Goal: Task Accomplishment & Management: Manage account settings

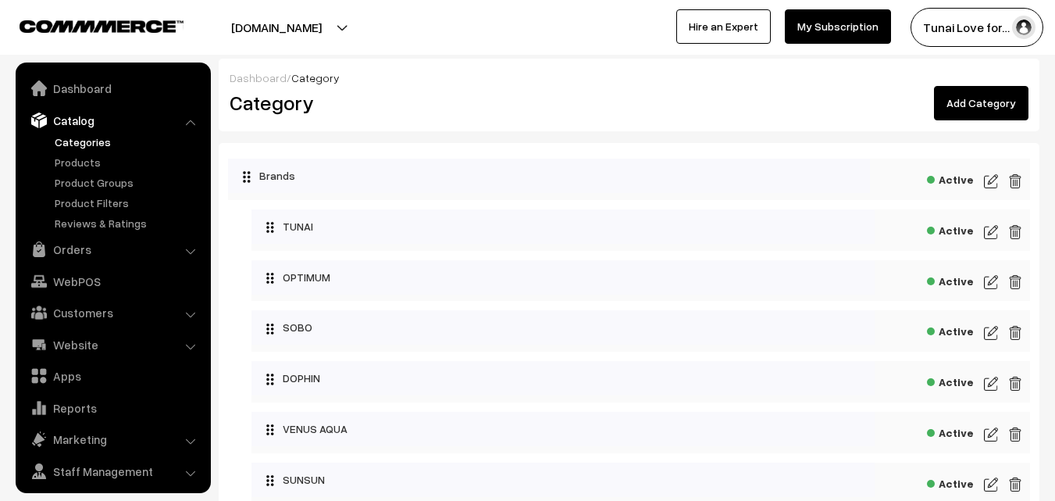
scroll to position [39, 0]
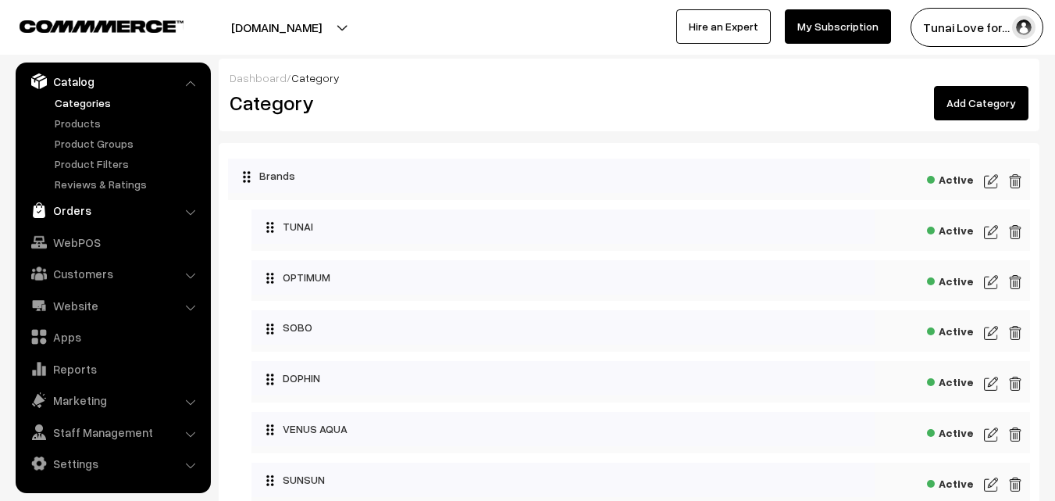
click at [75, 208] on link "Orders" at bounding box center [113, 210] width 186 height 28
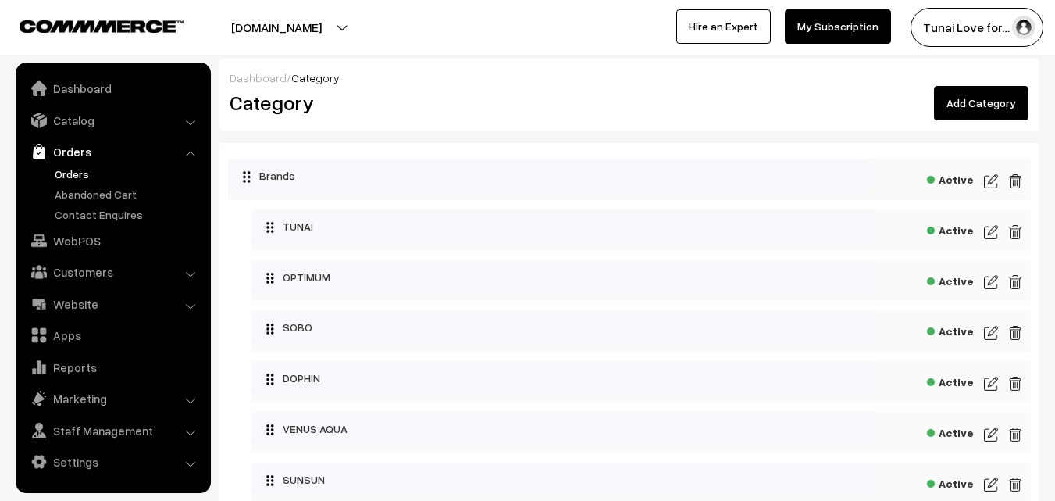
click at [71, 173] on link "Orders" at bounding box center [128, 174] width 155 height 16
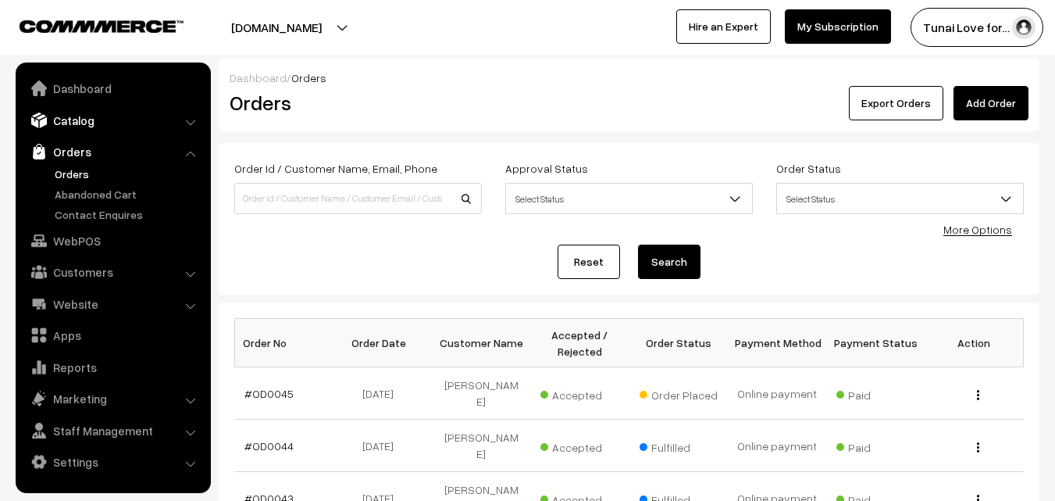
click at [78, 118] on link "Catalog" at bounding box center [113, 120] width 186 height 28
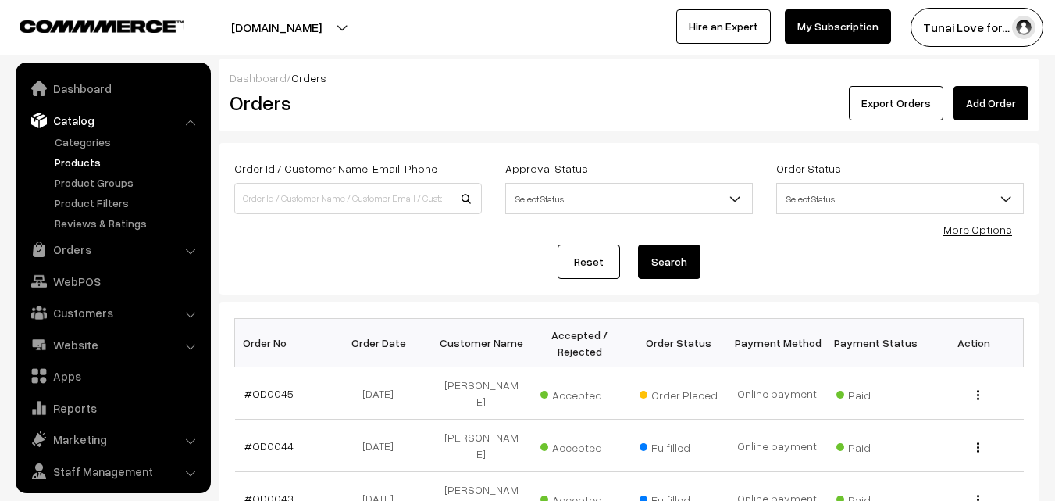
click at [78, 160] on link "Products" at bounding box center [128, 162] width 155 height 16
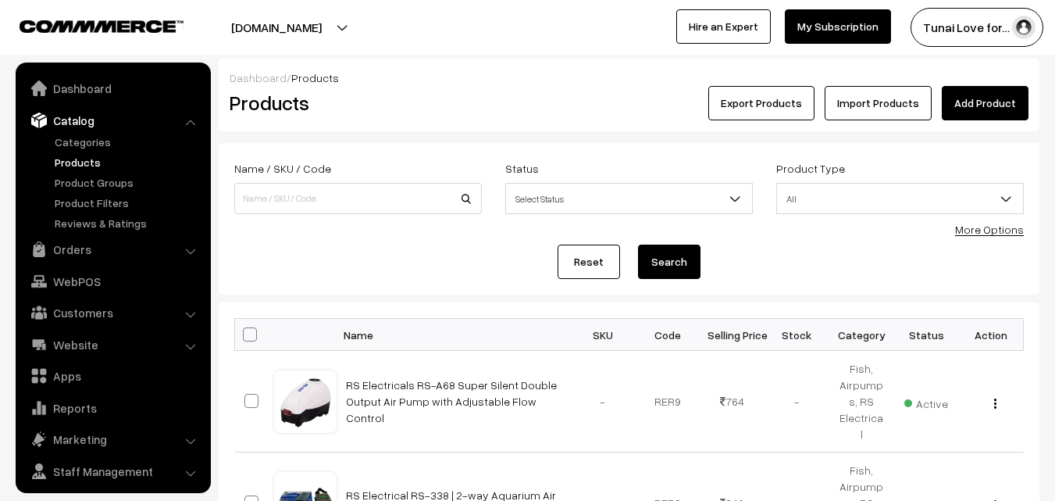
scroll to position [39, 0]
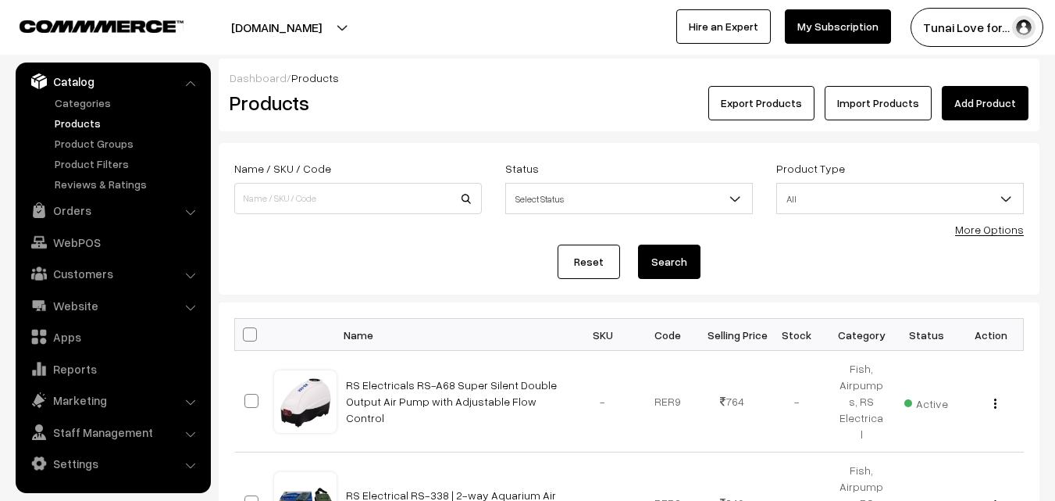
click at [996, 226] on link "More Options" at bounding box center [989, 229] width 69 height 13
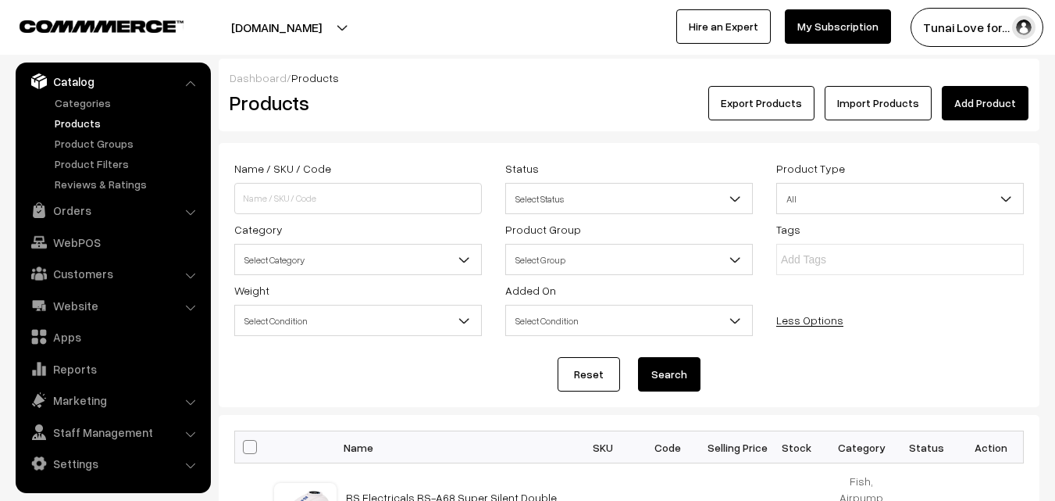
click at [346, 266] on span "Select Category" at bounding box center [358, 259] width 246 height 27
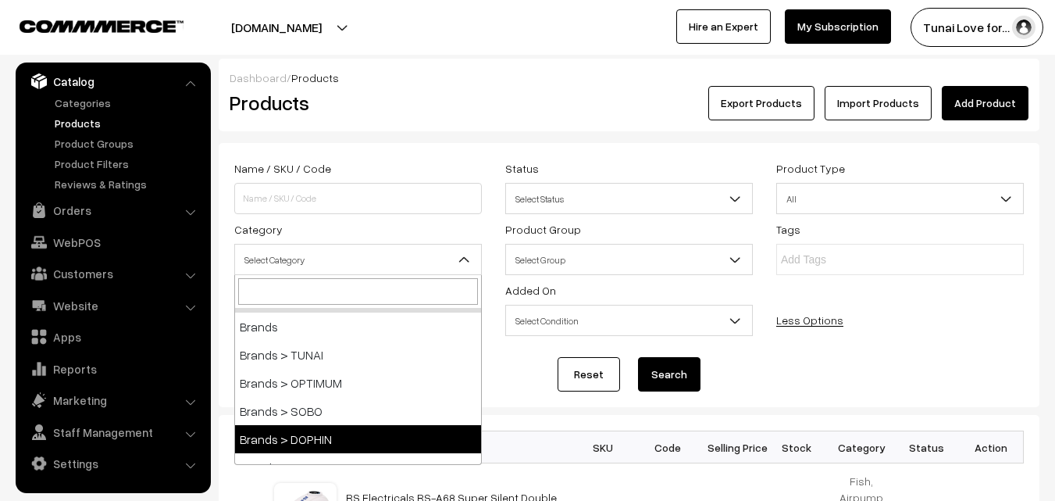
scroll to position [0, 0]
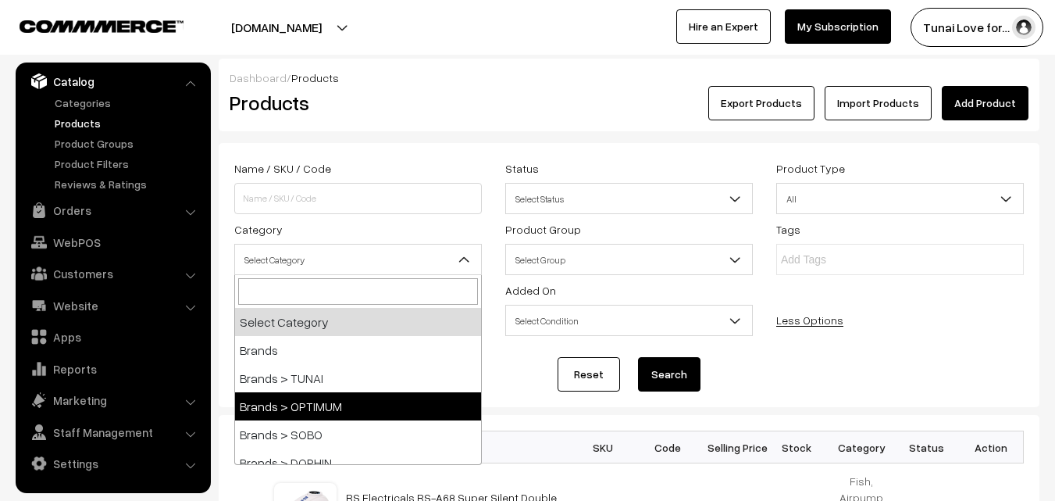
select select "36"
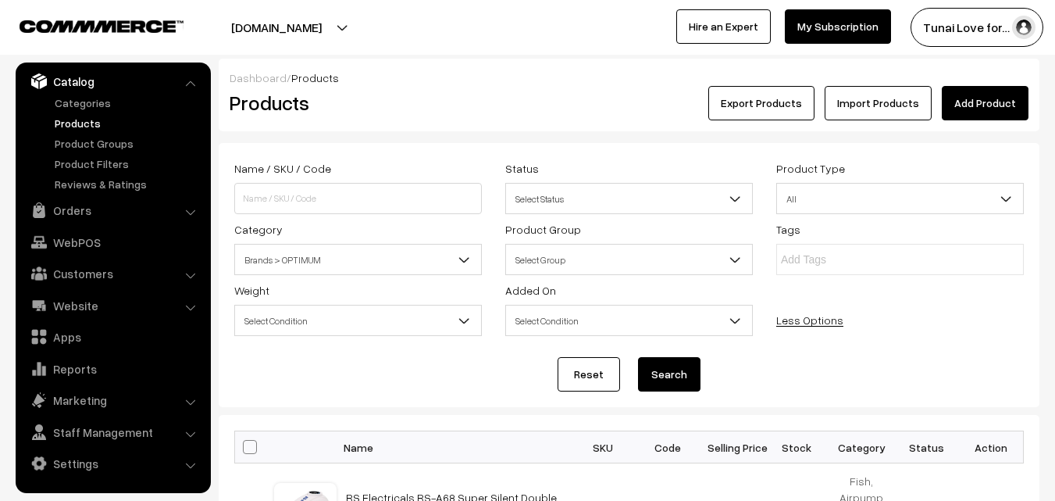
click at [673, 371] on button "Search" at bounding box center [669, 374] width 62 height 34
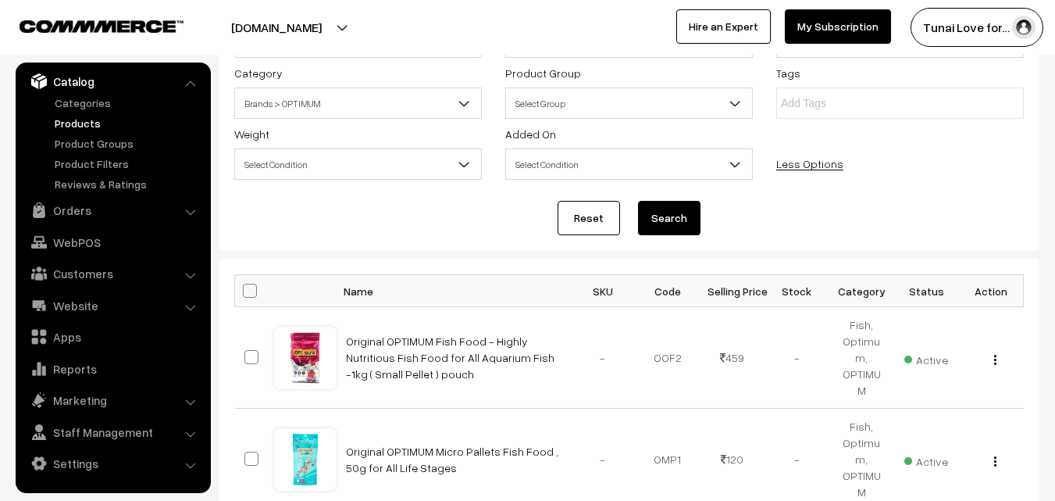
scroll to position [234, 0]
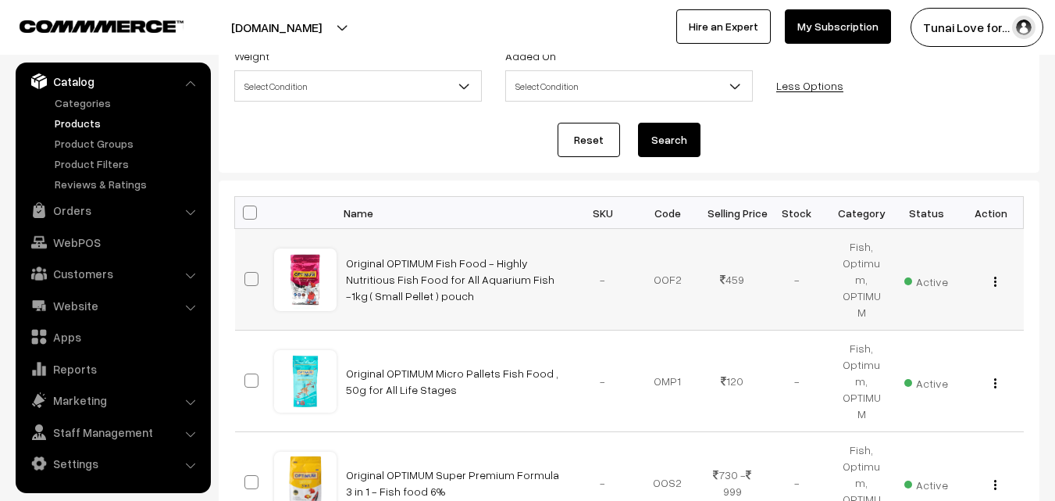
click at [994, 276] on img "button" at bounding box center [995, 281] width 2 height 10
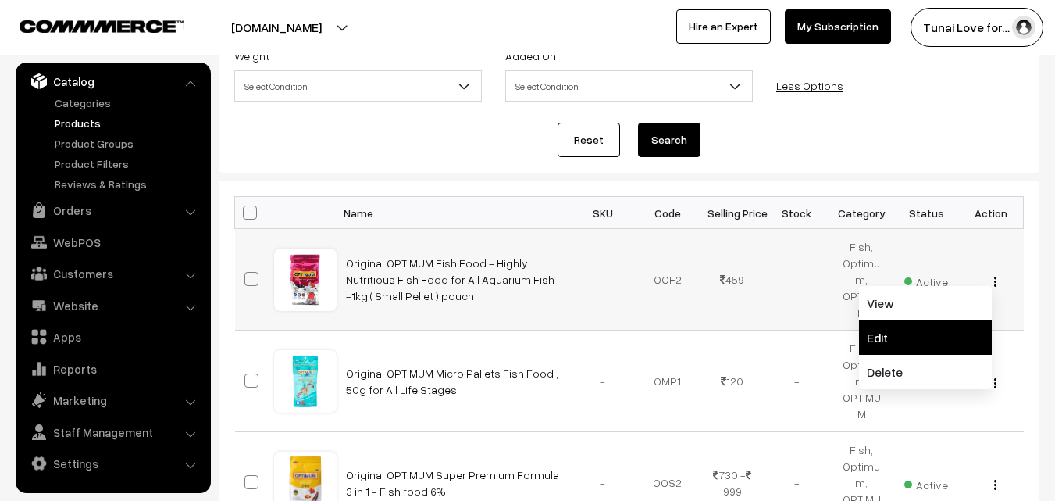
click at [879, 329] on link "Edit" at bounding box center [925, 337] width 133 height 34
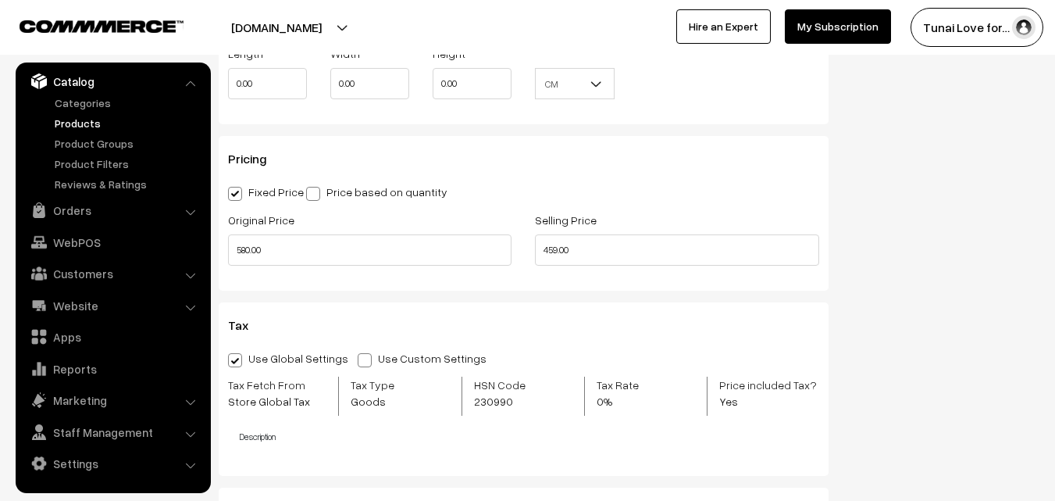
scroll to position [1419, 0]
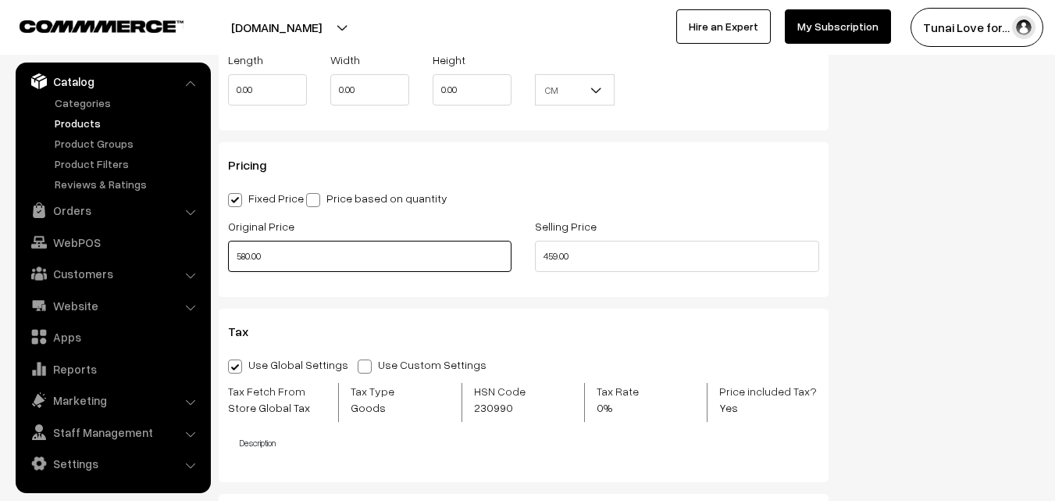
drag, startPoint x: 273, startPoint y: 256, endPoint x: 207, endPoint y: 253, distance: 65.7
click at [207, 253] on body "Thank you for showing interest. Our team will call you shortly. Close [DOMAIN_N…" at bounding box center [527, 120] width 1055 height 3079
type input "945.00"
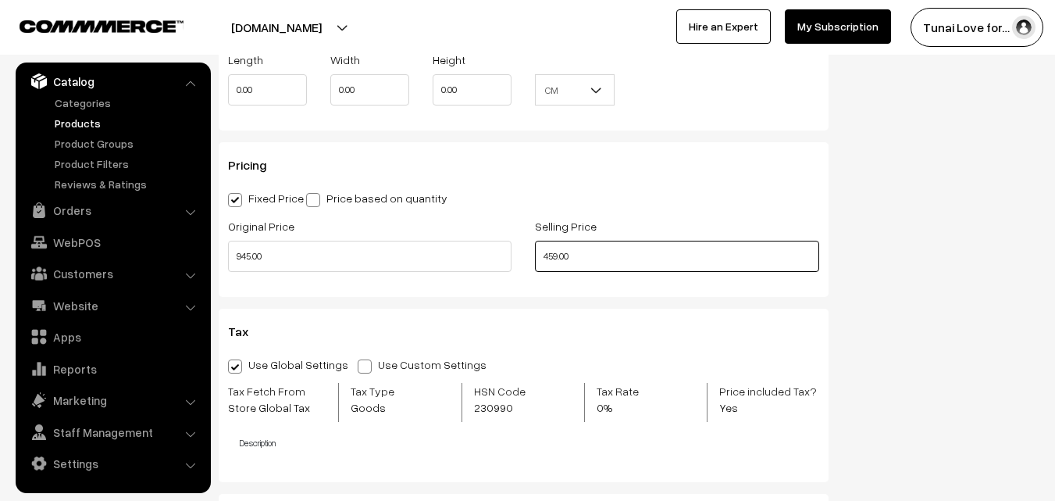
drag, startPoint x: 590, startPoint y: 250, endPoint x: 505, endPoint y: 255, distance: 85.3
click at [505, 255] on div "Original Price 945.00 Selling Price 459.00" at bounding box center [523, 248] width 615 height 65
type input "630.00"
click at [723, 199] on div "Fixed Price Price based on quantity" at bounding box center [523, 197] width 591 height 19
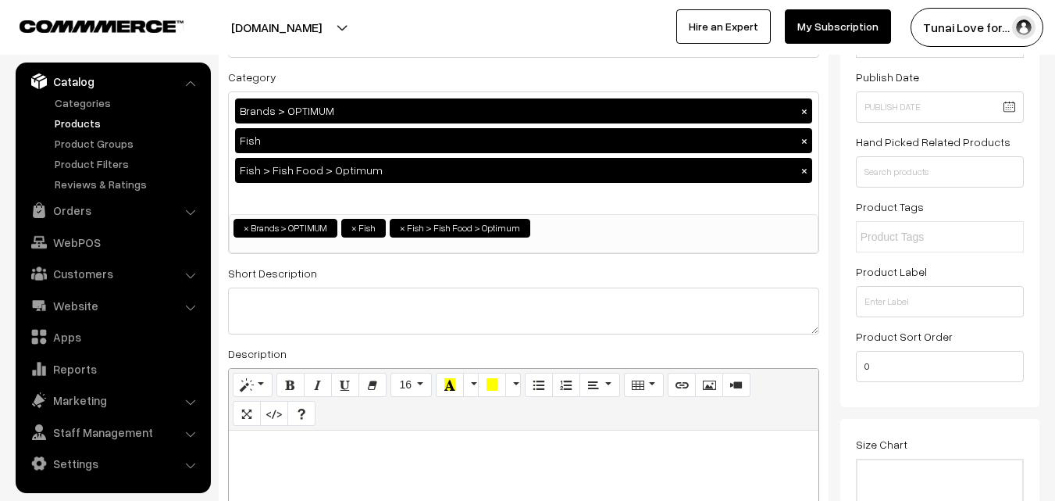
scroll to position [0, 0]
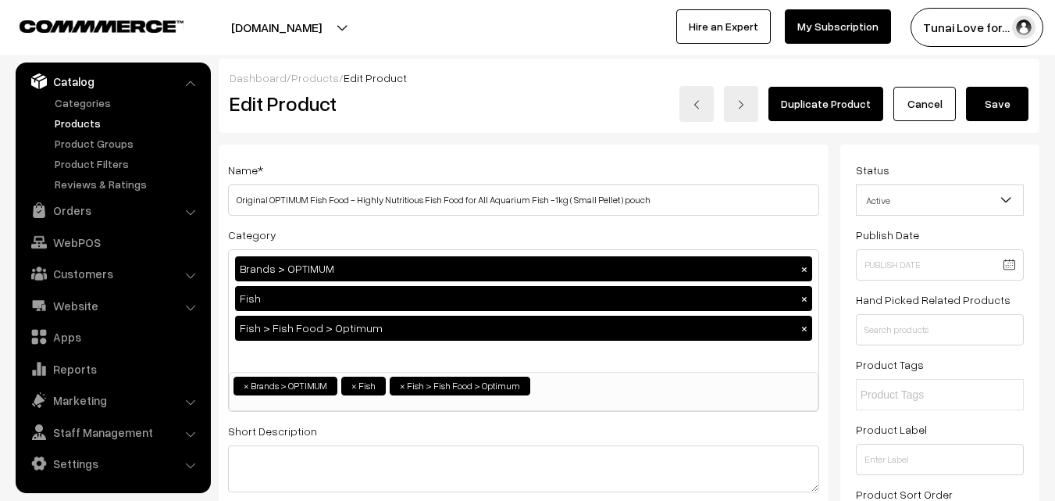
click at [1013, 100] on button "Save" at bounding box center [997, 104] width 62 height 34
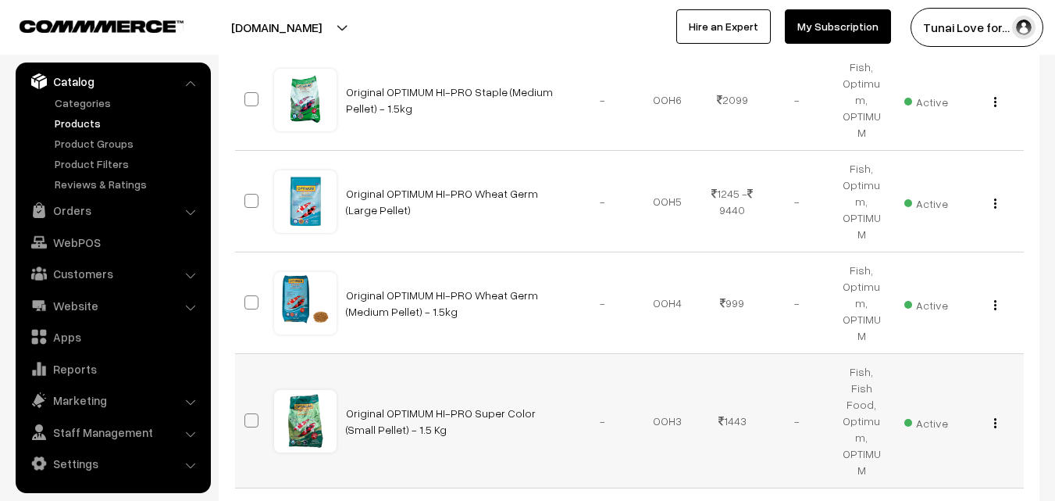
scroll to position [985, 0]
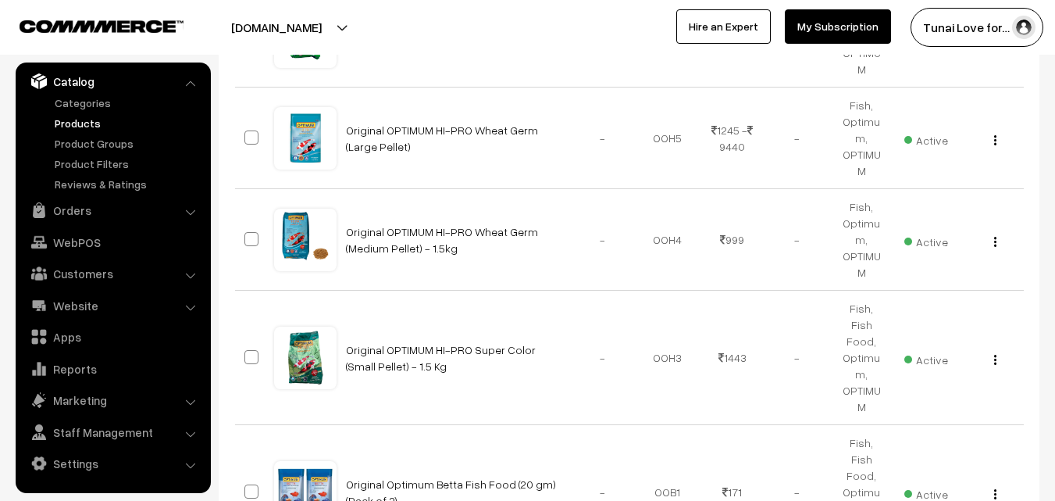
select select "40"
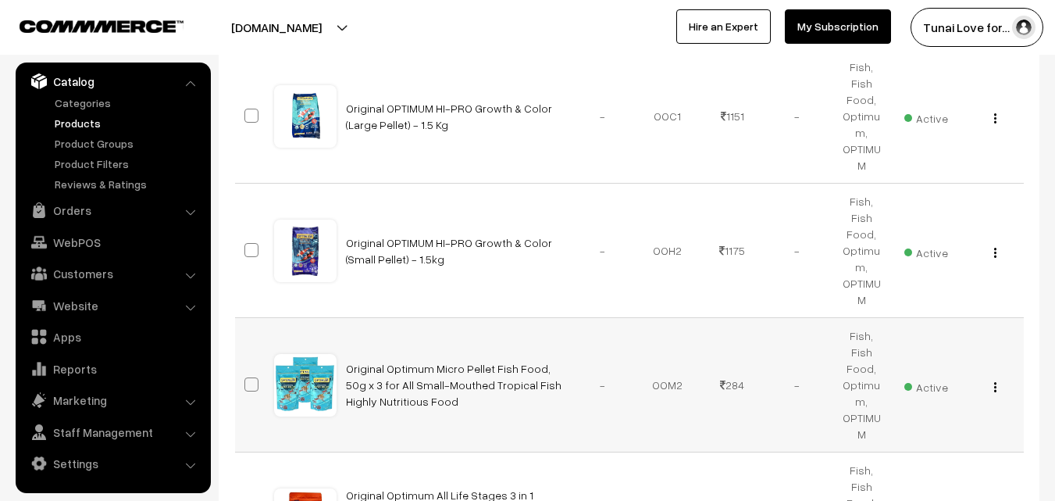
scroll to position [1874, 0]
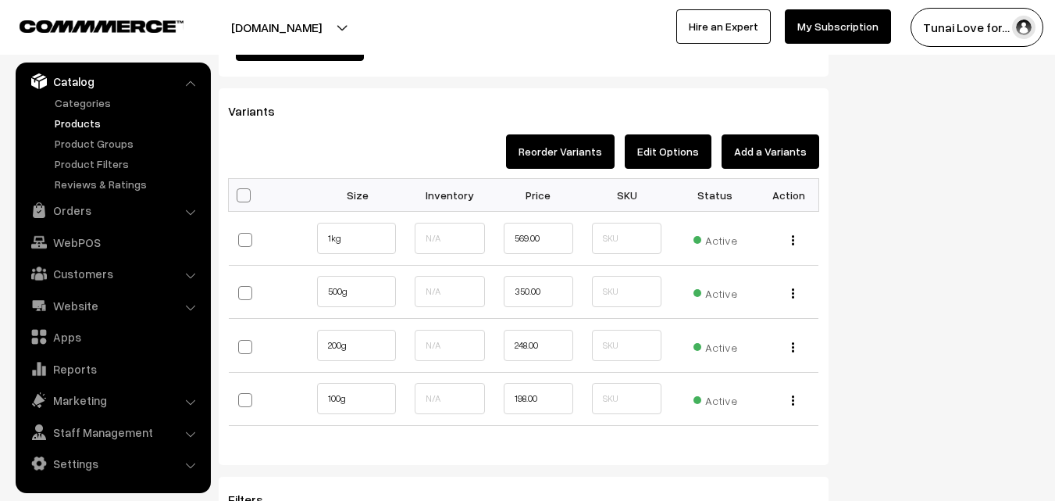
scroll to position [1640, 0]
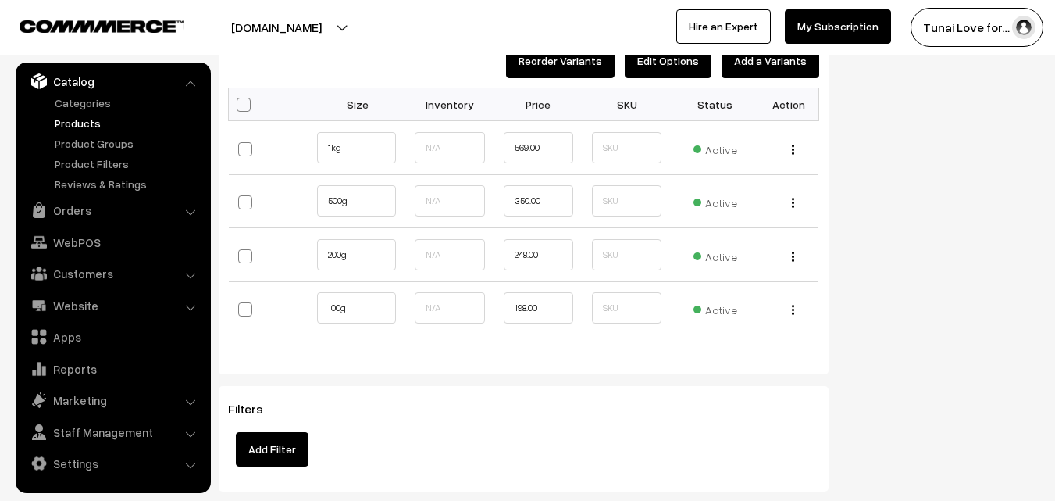
click at [553, 388] on div "Filters Add Filter" at bounding box center [524, 438] width 610 height 105
click at [359, 151] on input "1kg" at bounding box center [356, 147] width 79 height 31
drag, startPoint x: 556, startPoint y: 146, endPoint x: 512, endPoint y: 147, distance: 43.7
click at [512, 147] on input "569.00" at bounding box center [539, 147] width 70 height 31
type input "630"
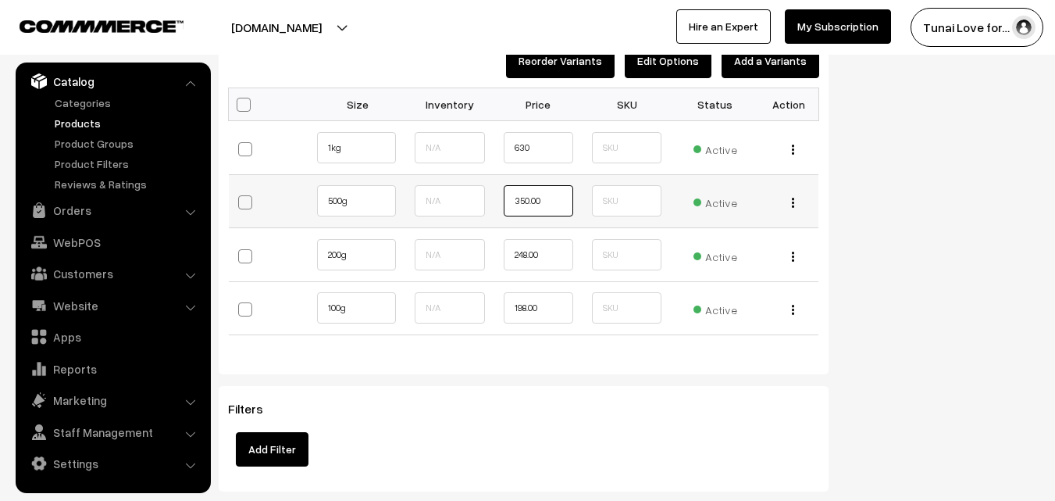
click at [548, 203] on input "350.00" at bounding box center [539, 200] width 70 height 31
drag, startPoint x: 558, startPoint y: 198, endPoint x: 478, endPoint y: 198, distance: 79.7
click at [478, 198] on tr "500g" at bounding box center [524, 201] width 590 height 54
type input "399"
click at [495, 223] on td "399" at bounding box center [538, 201] width 88 height 54
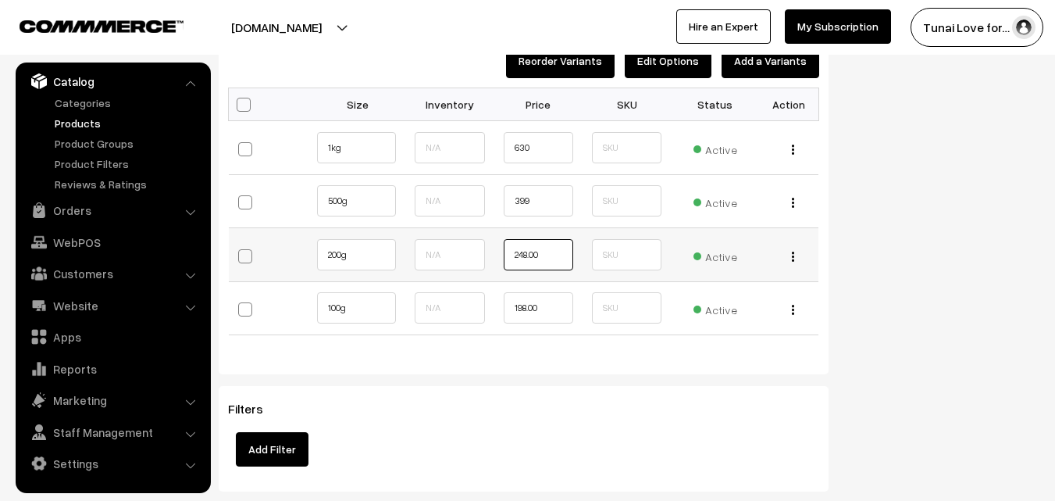
click at [548, 253] on input "248.00" at bounding box center [539, 254] width 70 height 31
drag, startPoint x: 553, startPoint y: 248, endPoint x: 487, endPoint y: 248, distance: 65.6
click at [487, 248] on tr "200g" at bounding box center [524, 255] width 590 height 54
drag, startPoint x: 548, startPoint y: 259, endPoint x: 488, endPoint y: 256, distance: 60.2
click at [488, 258] on tr "200g" at bounding box center [524, 255] width 590 height 54
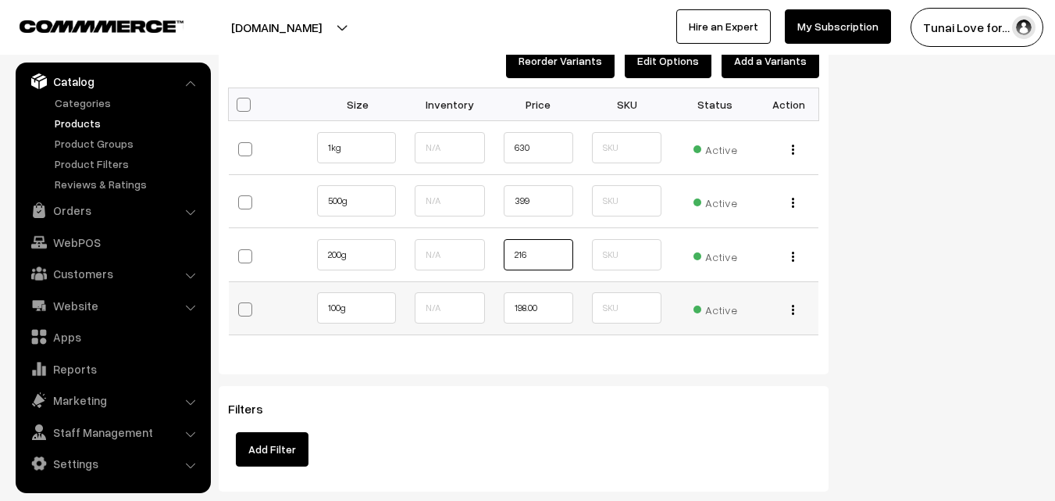
type input "216"
drag, startPoint x: 549, startPoint y: 308, endPoint x: 497, endPoint y: 306, distance: 51.6
click at [497, 306] on td "198.00" at bounding box center [538, 308] width 88 height 54
click at [550, 308] on input "198.00" at bounding box center [539, 307] width 70 height 31
drag, startPoint x: 519, startPoint y: 308, endPoint x: 558, endPoint y: 308, distance: 39.8
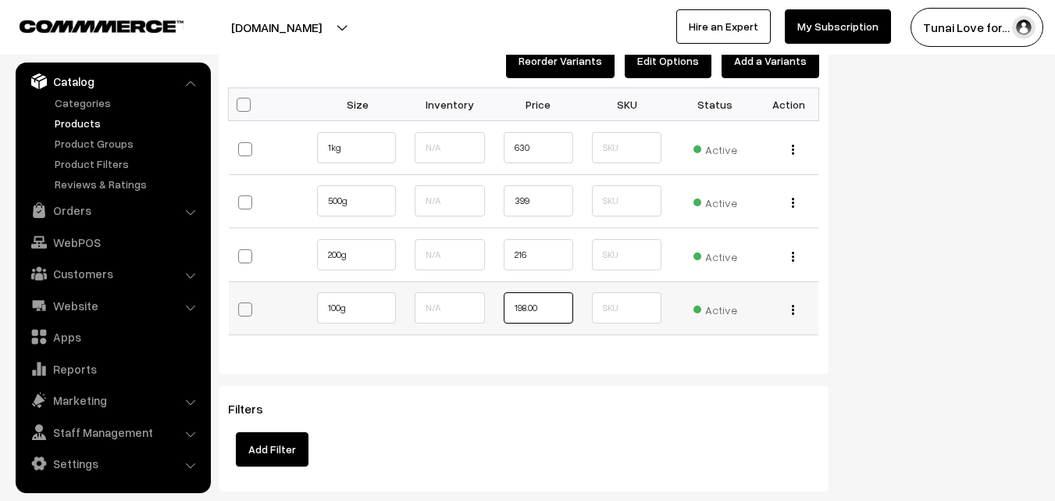
click at [558, 308] on input "198.00" at bounding box center [539, 307] width 70 height 31
drag, startPoint x: 555, startPoint y: 305, endPoint x: 470, endPoint y: 304, distance: 85.1
click at [470, 304] on tr "100g" at bounding box center [524, 308] width 590 height 54
click at [515, 309] on input "198.00" at bounding box center [539, 307] width 70 height 31
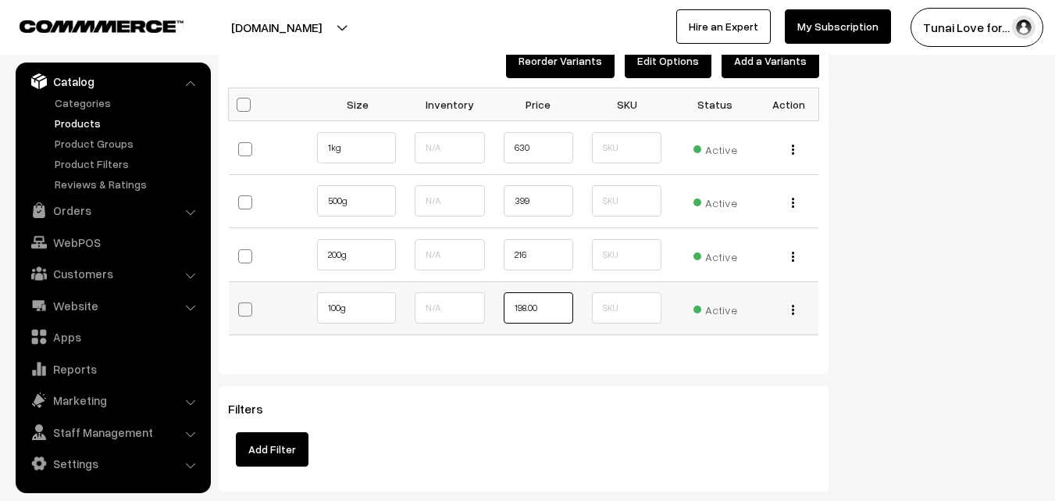
drag, startPoint x: 518, startPoint y: 308, endPoint x: 555, endPoint y: 304, distance: 37.7
click at [555, 304] on input "198.00" at bounding box center [539, 307] width 70 height 31
type input "179"
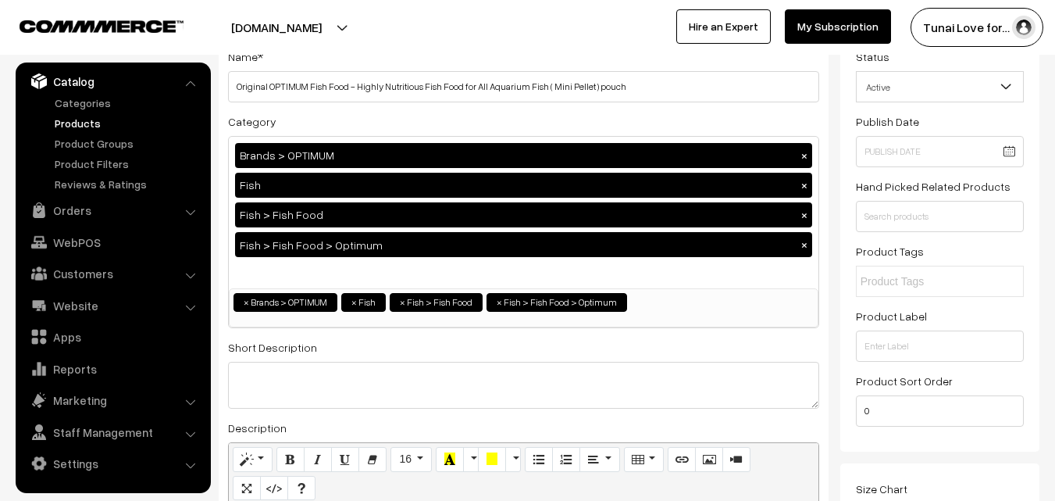
scroll to position [0, 0]
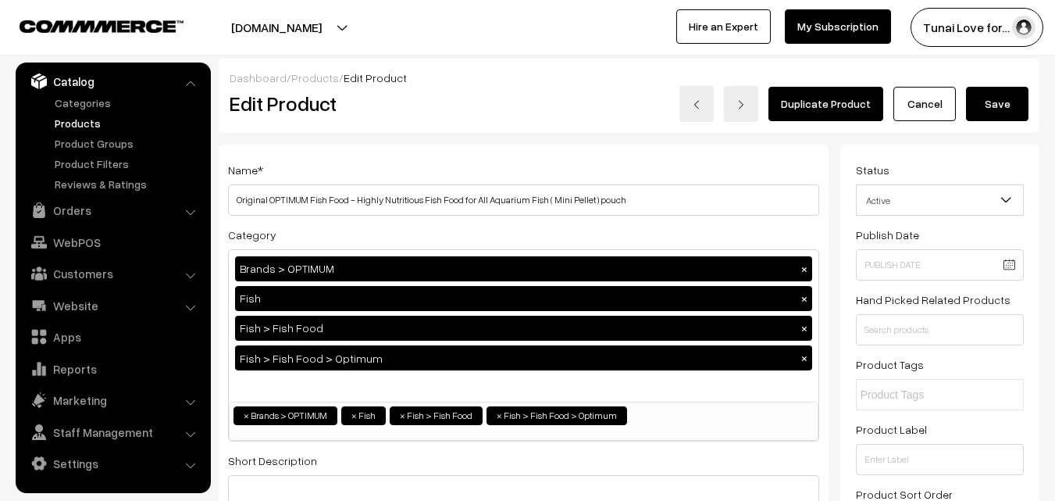
click at [1003, 109] on button "Save" at bounding box center [997, 104] width 62 height 34
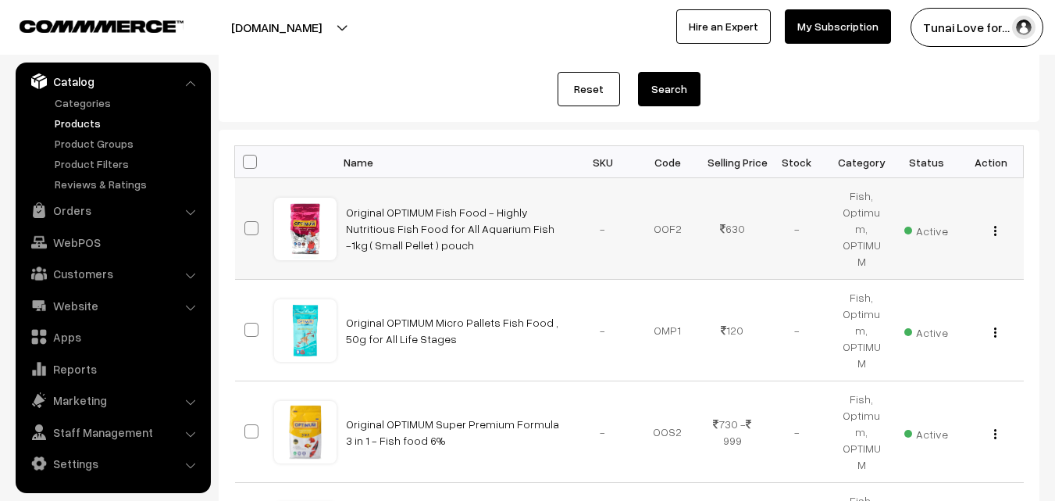
scroll to position [312, 0]
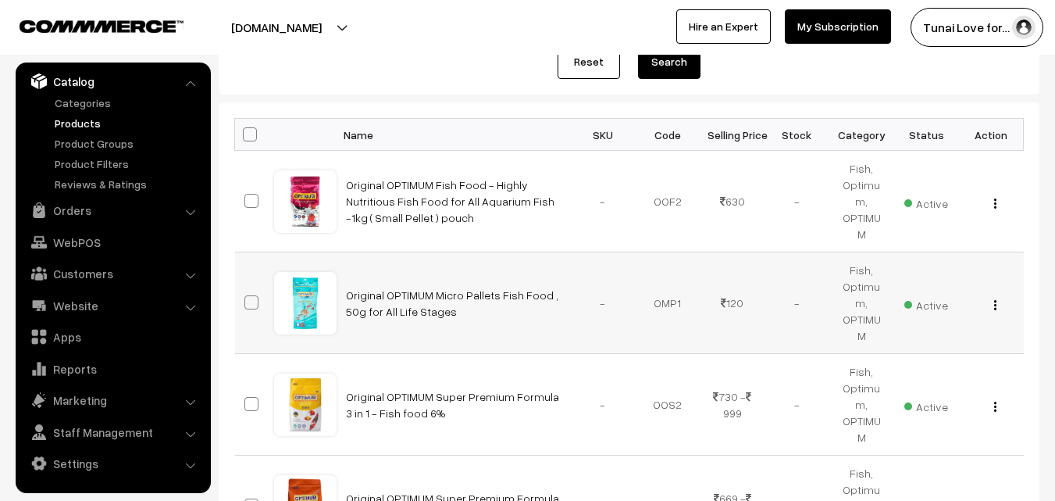
click at [994, 300] on img "button" at bounding box center [995, 305] width 2 height 10
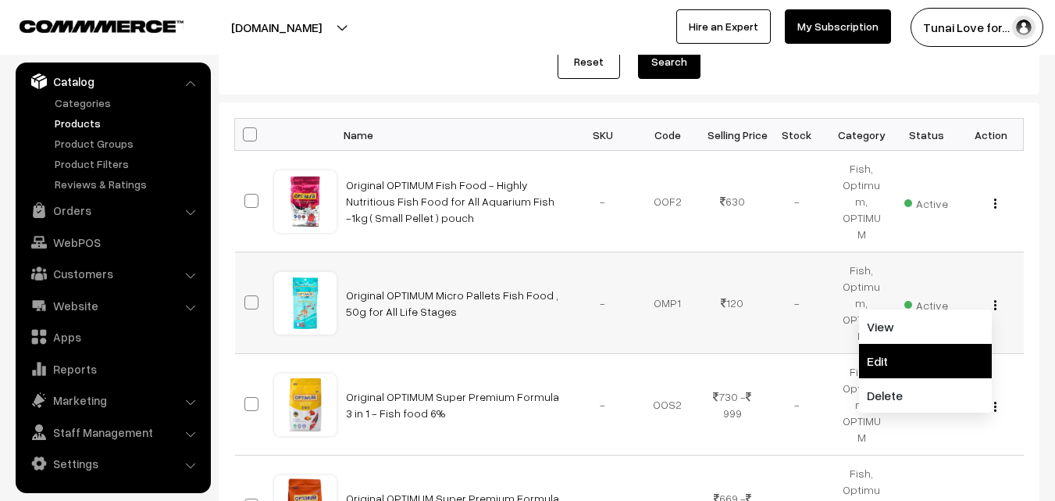
click at [897, 344] on link "Edit" at bounding box center [925, 361] width 133 height 34
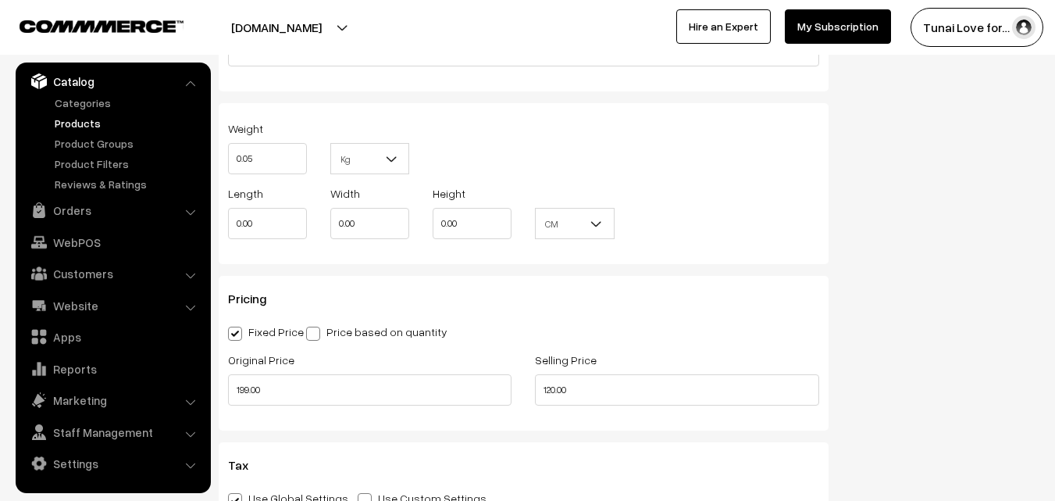
scroll to position [1406, 0]
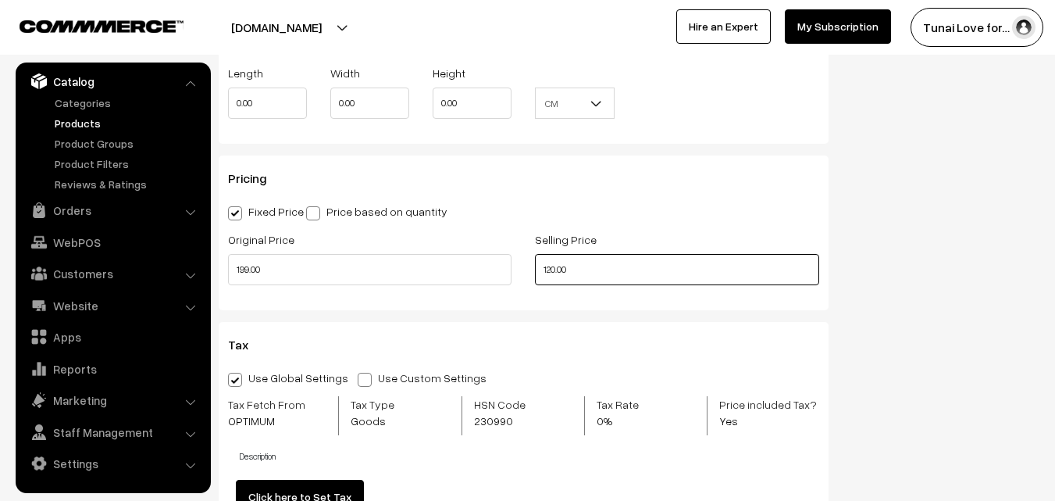
drag, startPoint x: 572, startPoint y: 269, endPoint x: 529, endPoint y: 269, distance: 43.7
click at [529, 269] on div "Selling Price 120.00" at bounding box center [676, 262] width 307 height 65
type input "149.00"
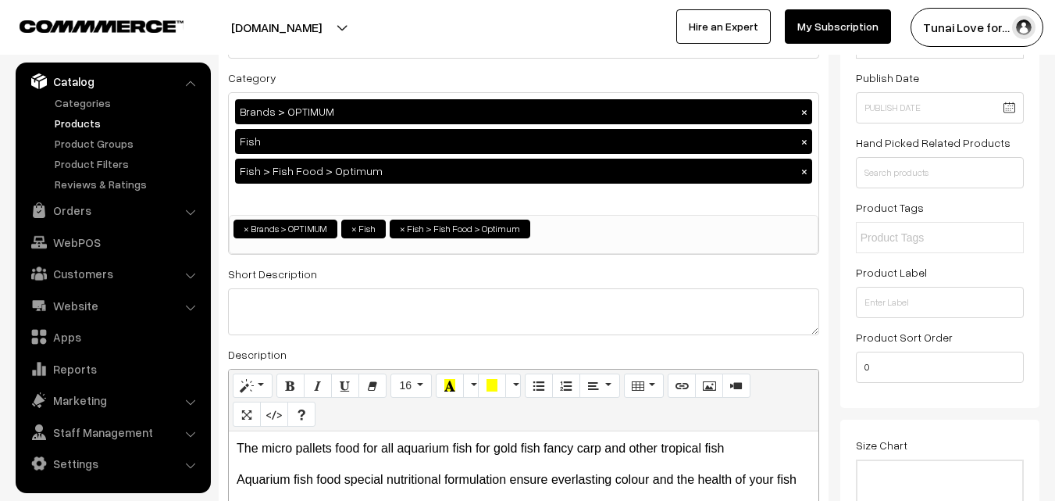
scroll to position [0, 0]
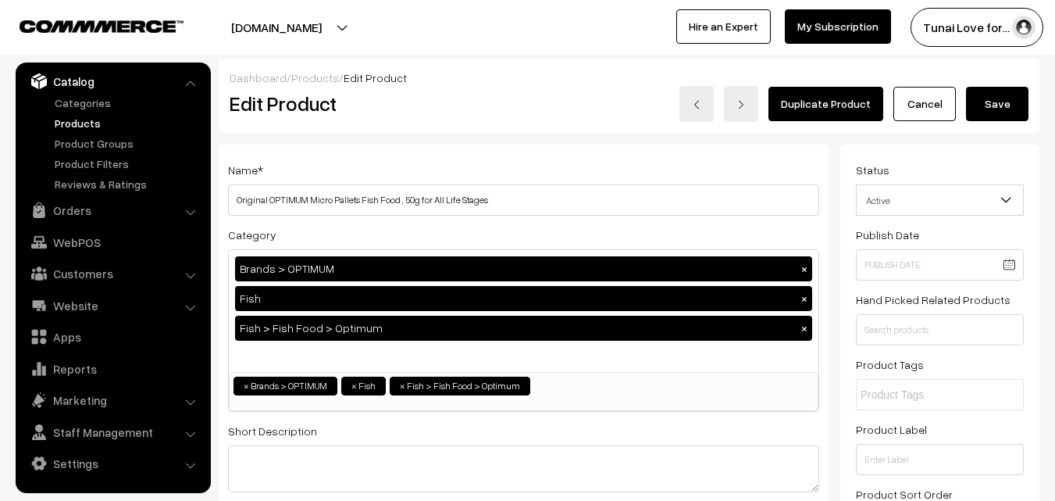
click at [1020, 109] on button "Save" at bounding box center [997, 104] width 62 height 34
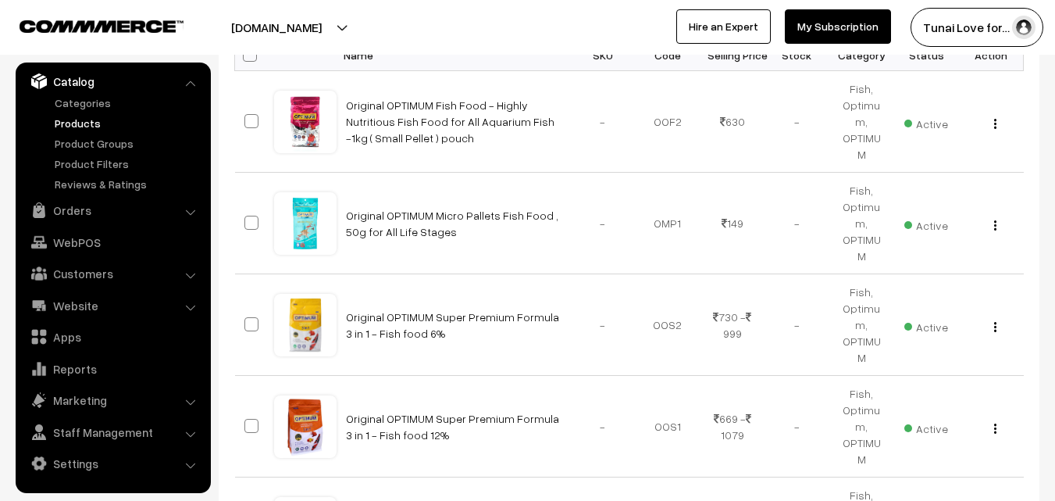
scroll to position [390, 0]
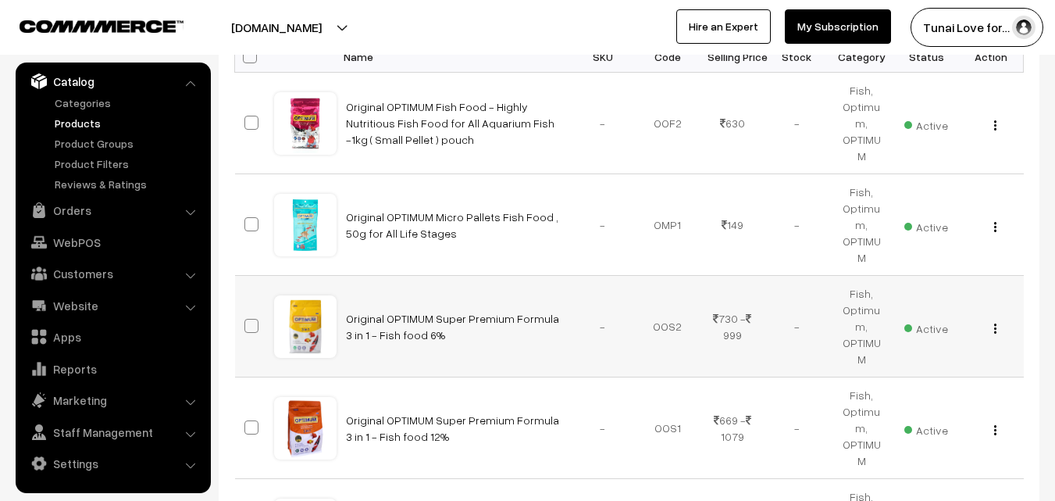
click at [993, 322] on button "button" at bounding box center [995, 328] width 4 height 12
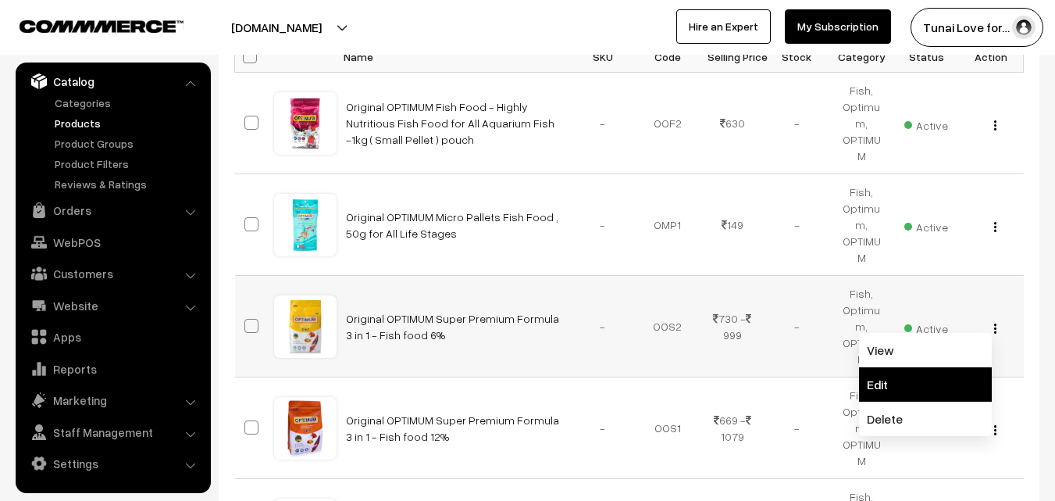
click at [898, 367] on link "Edit" at bounding box center [925, 384] width 133 height 34
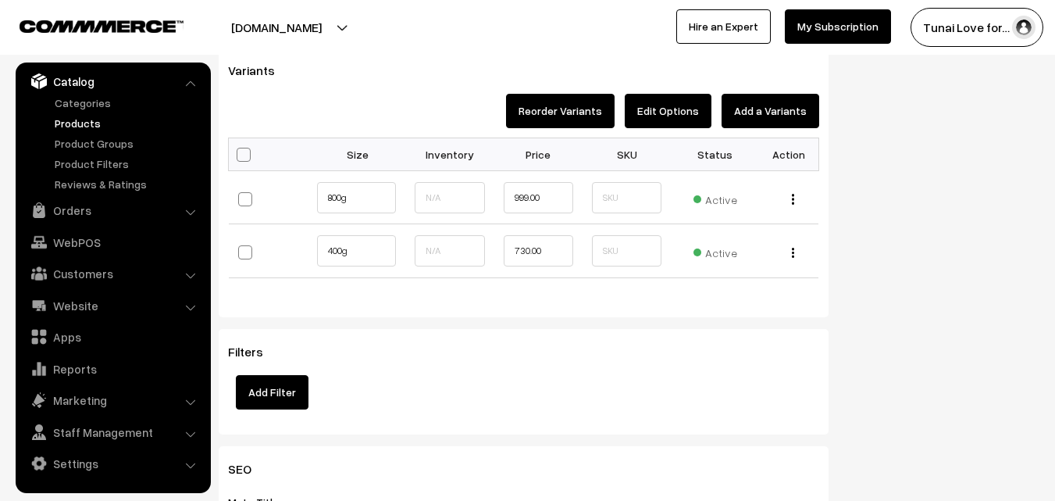
scroll to position [1562, 0]
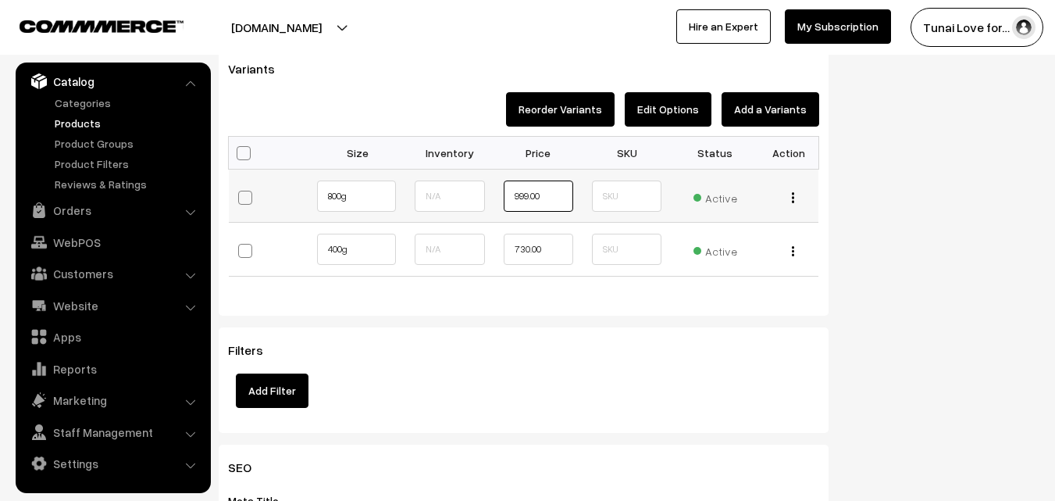
drag, startPoint x: 549, startPoint y: 197, endPoint x: 506, endPoint y: 194, distance: 43.0
click at [506, 194] on input "999.00" at bounding box center [539, 195] width 70 height 31
drag, startPoint x: 522, startPoint y: 193, endPoint x: 569, endPoint y: 193, distance: 46.1
click at [569, 193] on input "1270" at bounding box center [539, 195] width 70 height 31
type input "1269"
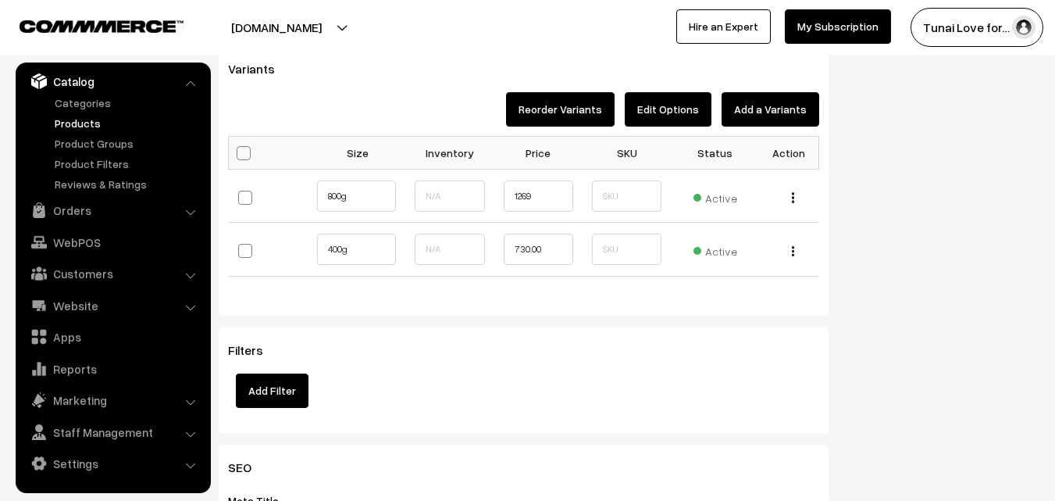
click at [674, 310] on div "Variants Reorder Variants Edit Options Add a Variants Bulk Options Make all Act…" at bounding box center [524, 180] width 610 height 269
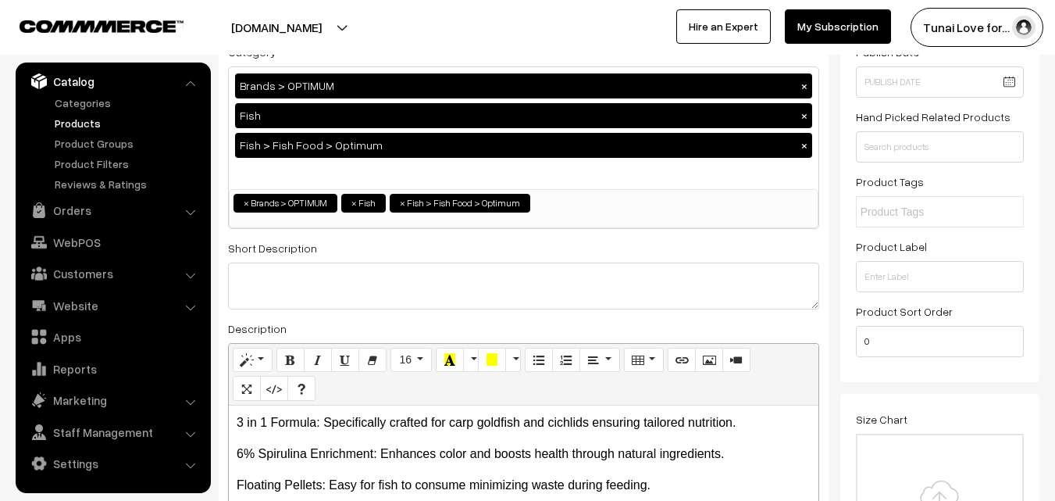
scroll to position [0, 0]
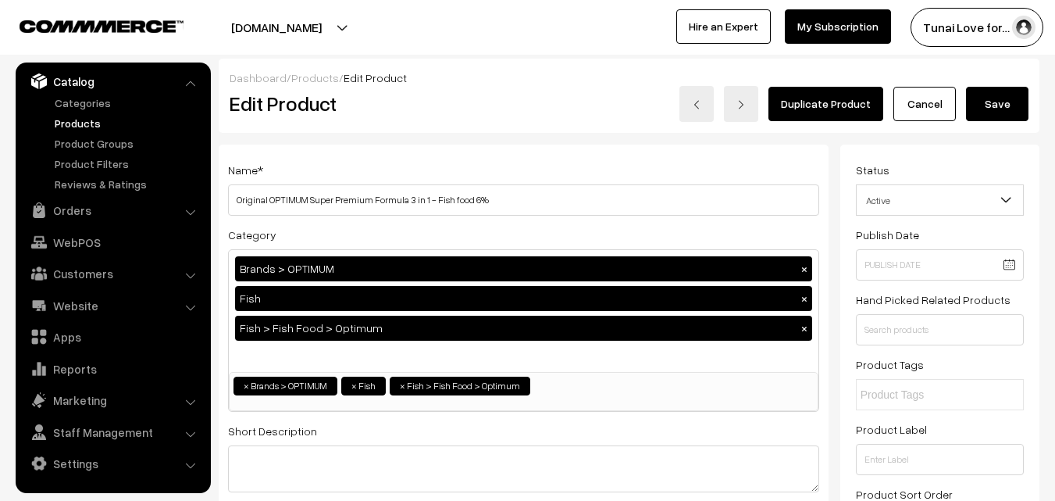
click at [992, 100] on button "Save" at bounding box center [997, 104] width 62 height 34
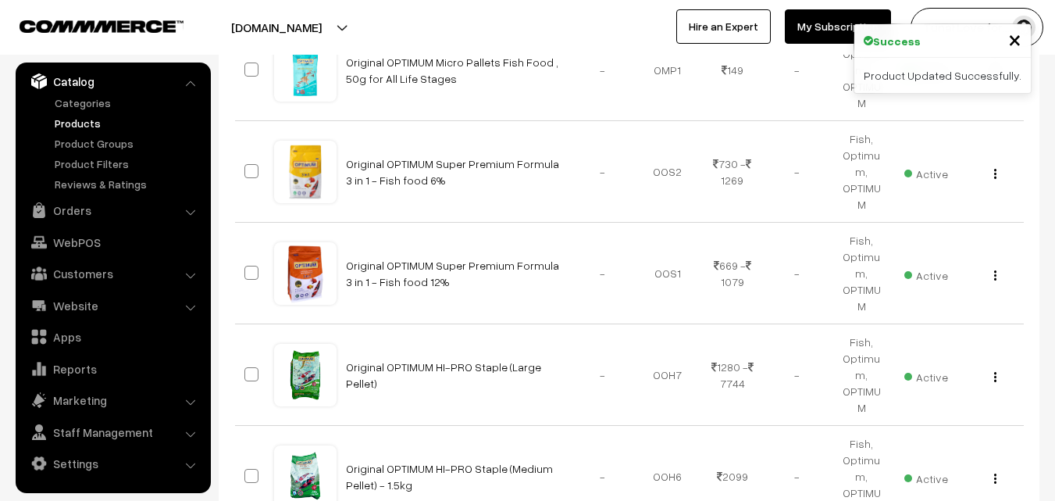
scroll to position [547, 0]
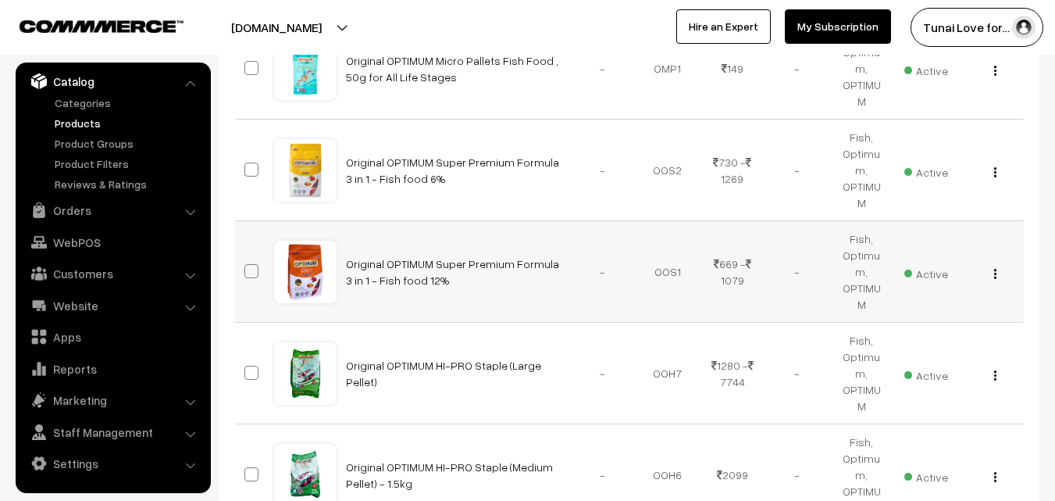
click at [997, 267] on button "button" at bounding box center [995, 273] width 4 height 12
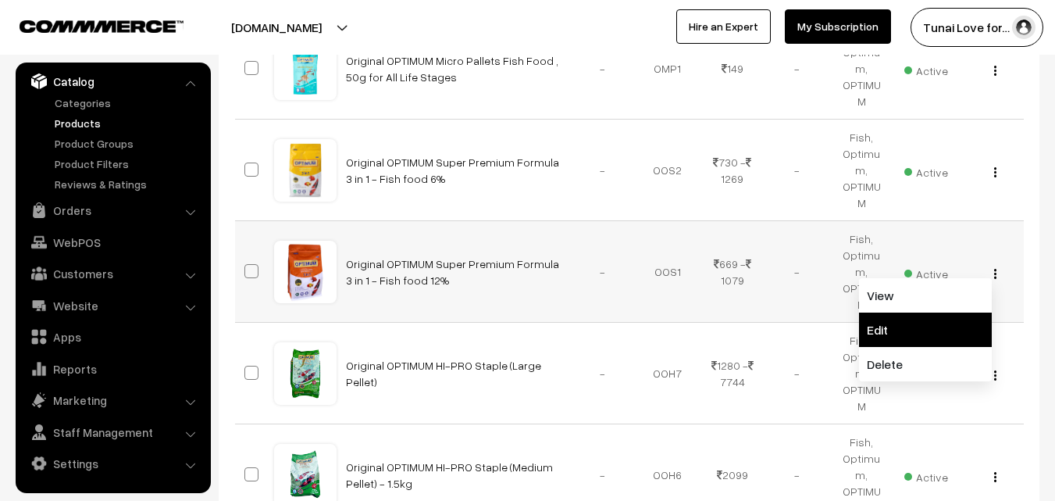
click at [882, 312] on link "Edit" at bounding box center [925, 329] width 133 height 34
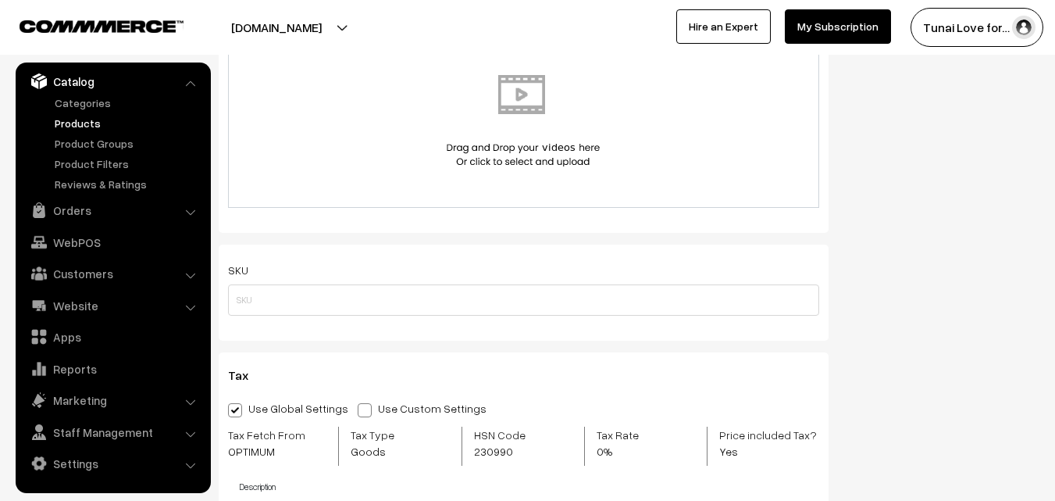
scroll to position [1406, 0]
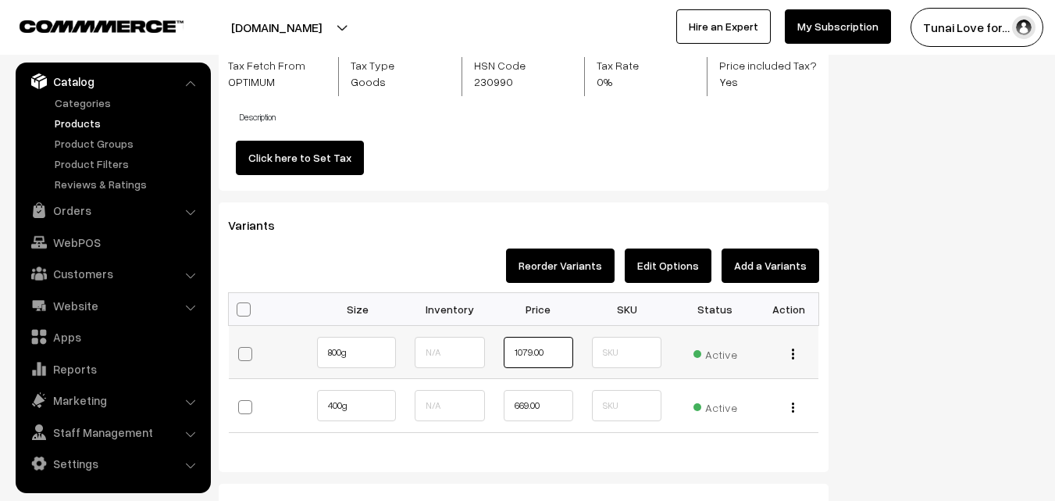
drag, startPoint x: 545, startPoint y: 352, endPoint x: 505, endPoint y: 351, distance: 39.9
click at [505, 351] on input "1079.00" at bounding box center [539, 352] width 70 height 31
type input "1599"
click at [565, 412] on input "669.00" at bounding box center [539, 405] width 70 height 31
drag, startPoint x: 554, startPoint y: 401, endPoint x: 501, endPoint y: 408, distance: 52.7
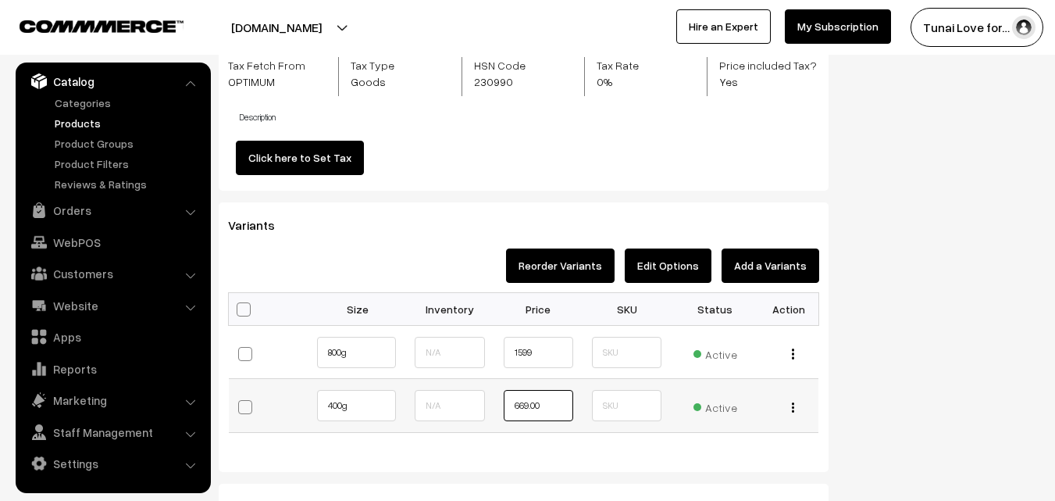
click at [501, 408] on td "669.00" at bounding box center [538, 406] width 88 height 54
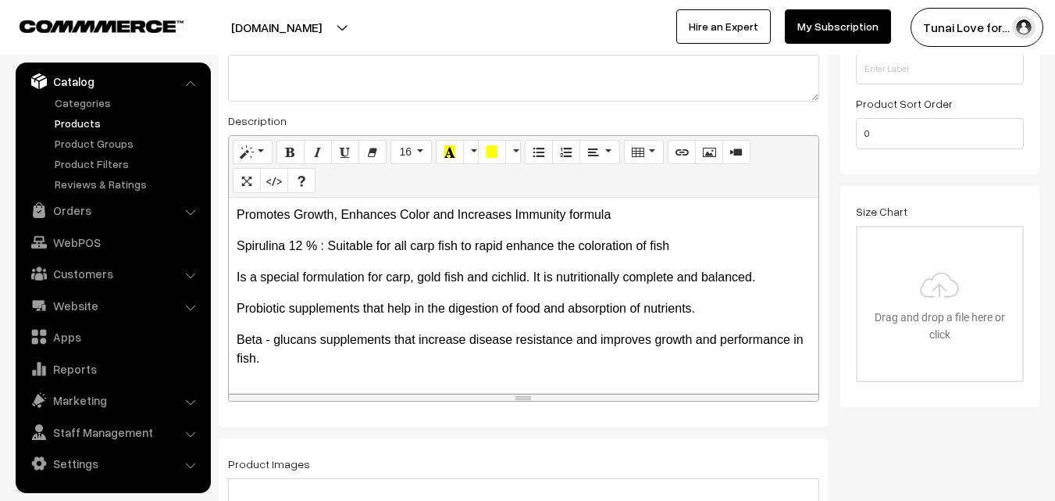
scroll to position [0, 0]
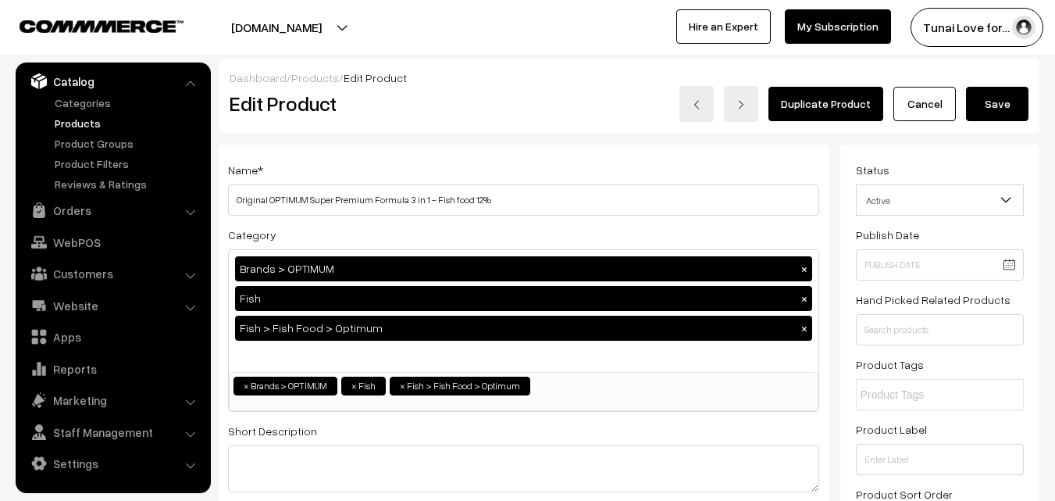
type input "920"
click at [999, 103] on button "Save" at bounding box center [997, 104] width 62 height 34
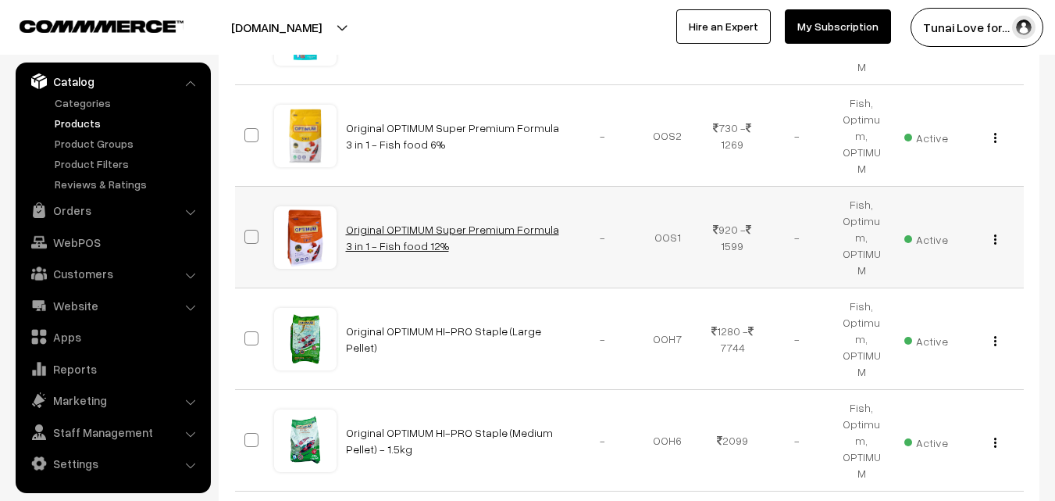
scroll to position [625, 0]
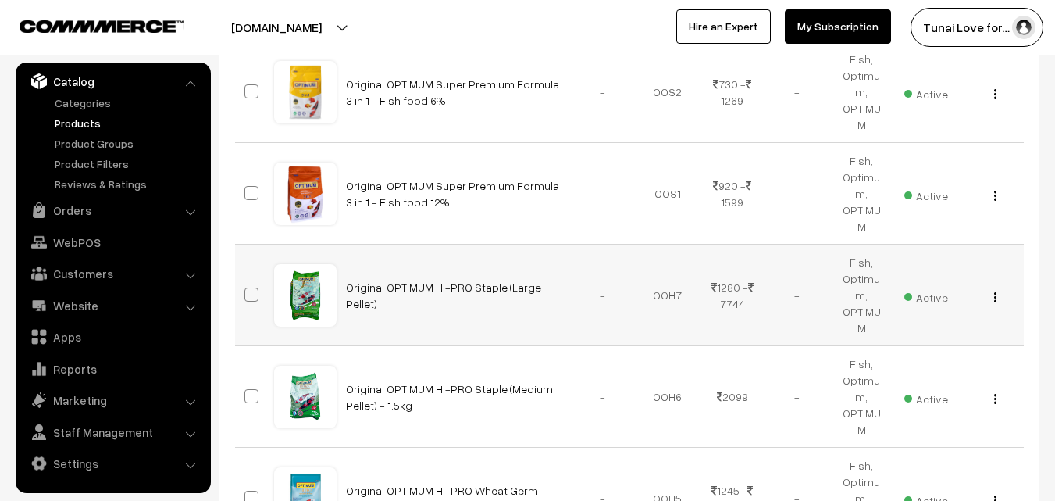
click at [993, 291] on button "button" at bounding box center [995, 297] width 4 height 12
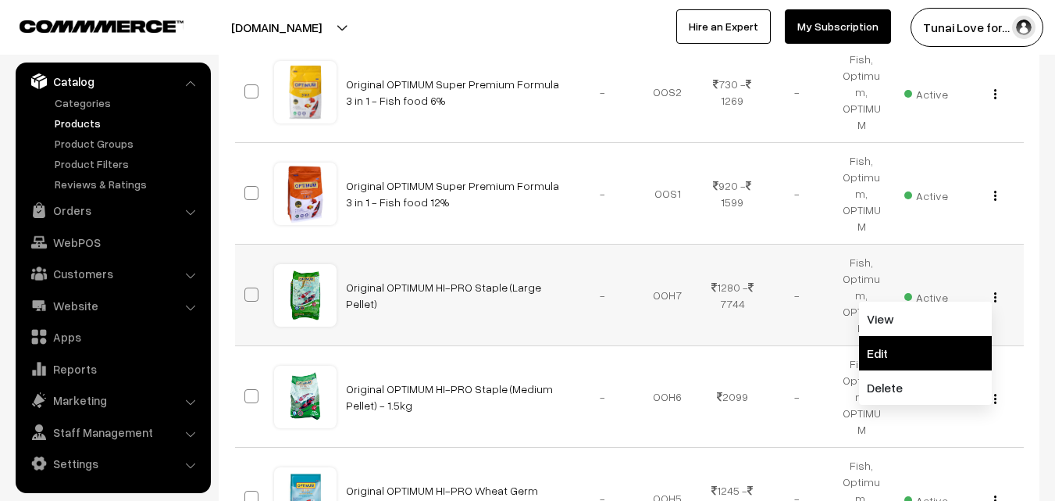
click at [889, 336] on link "Edit" at bounding box center [925, 353] width 133 height 34
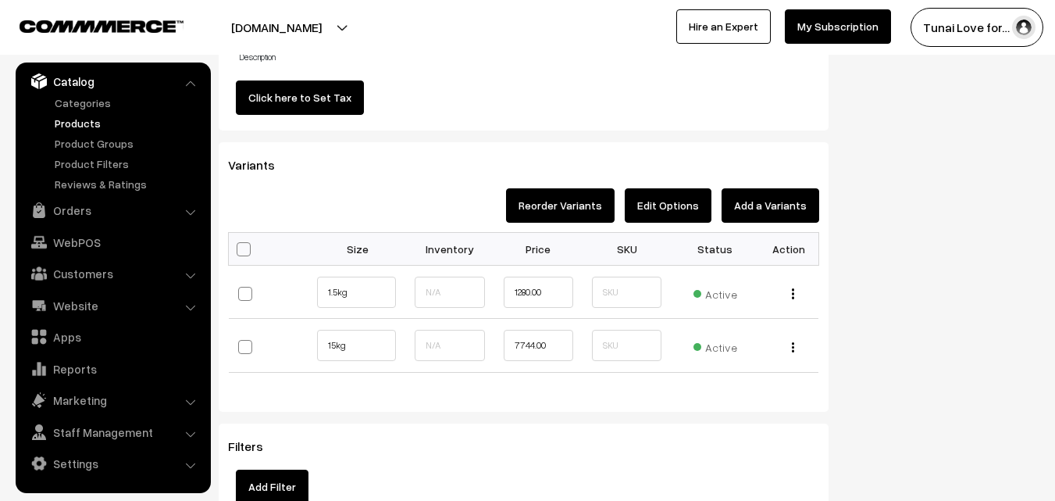
scroll to position [1484, 0]
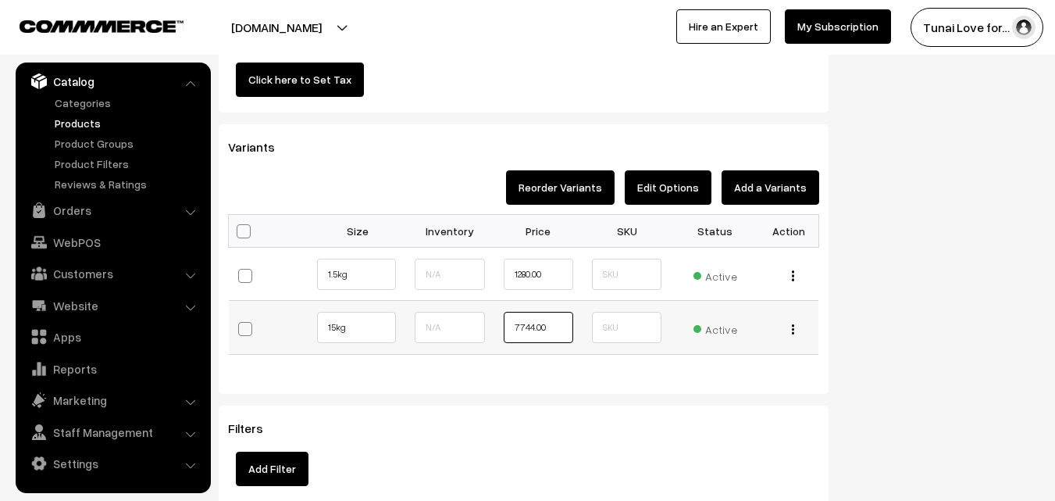
drag, startPoint x: 566, startPoint y: 323, endPoint x: 501, endPoint y: 323, distance: 64.8
click at [501, 323] on td "7744.00" at bounding box center [538, 328] width 88 height 54
drag, startPoint x: 519, startPoint y: 326, endPoint x: 549, endPoint y: 327, distance: 30.5
click at [549, 327] on input "9680" at bounding box center [539, 327] width 70 height 31
type input "9499"
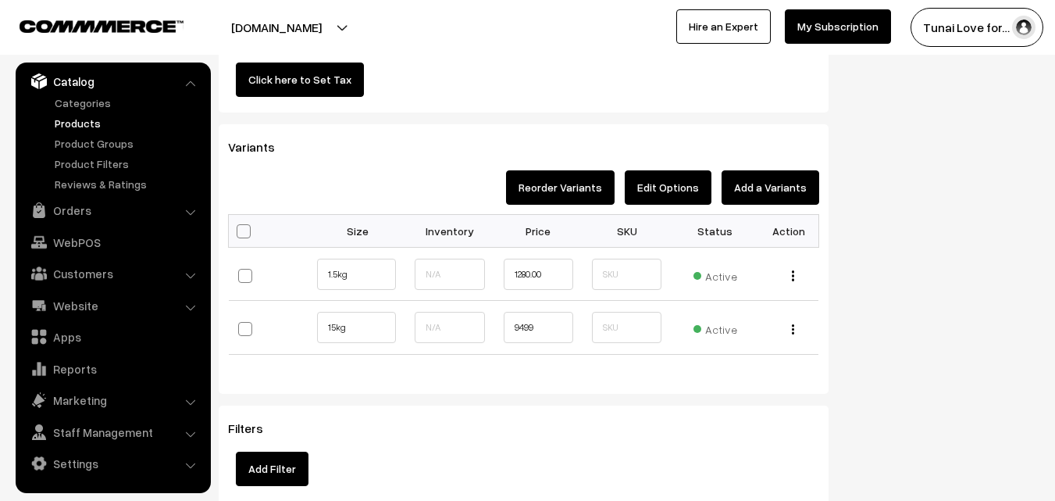
drag, startPoint x: 522, startPoint y: 276, endPoint x: 531, endPoint y: 277, distance: 8.7
click at [531, 277] on input "1280.00" at bounding box center [539, 274] width 70 height 31
type input "1279.00"
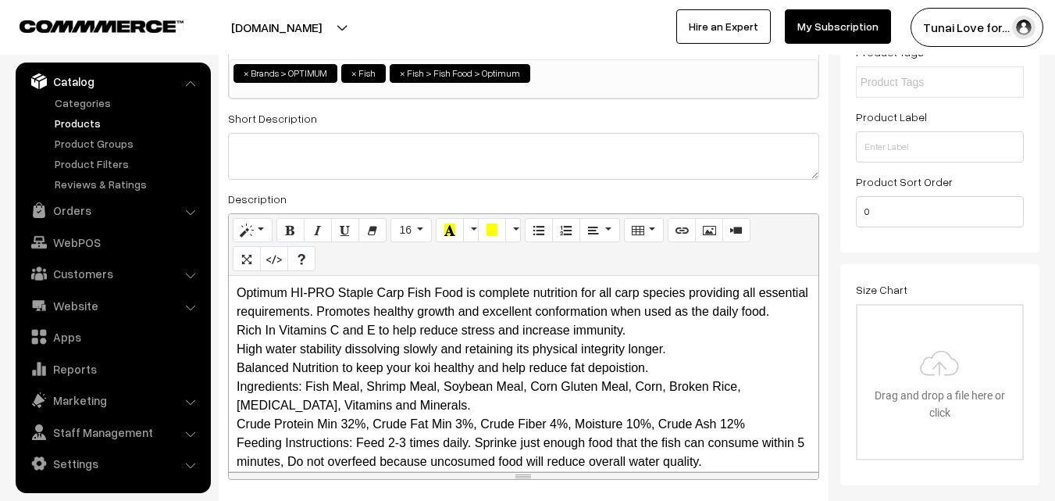
scroll to position [0, 0]
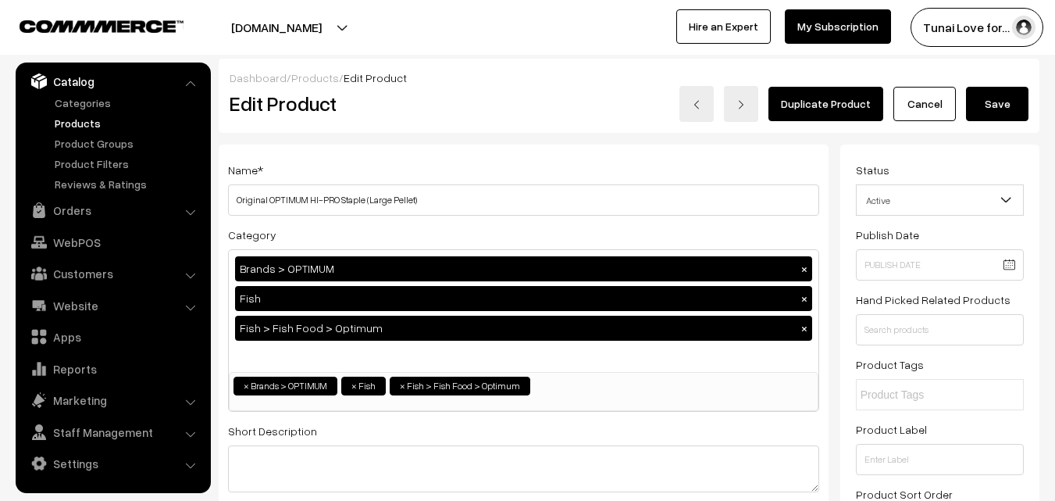
click at [992, 99] on button "Save" at bounding box center [997, 104] width 62 height 34
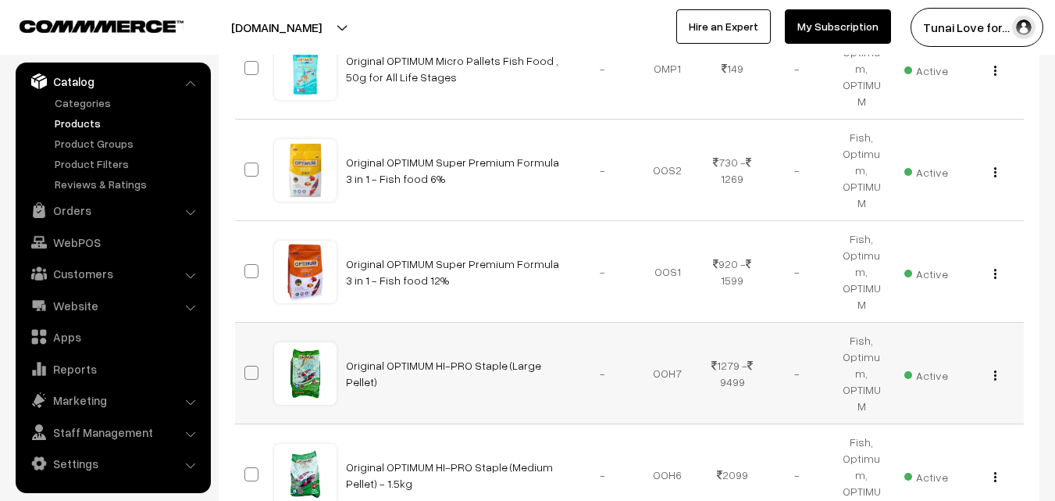
scroll to position [625, 0]
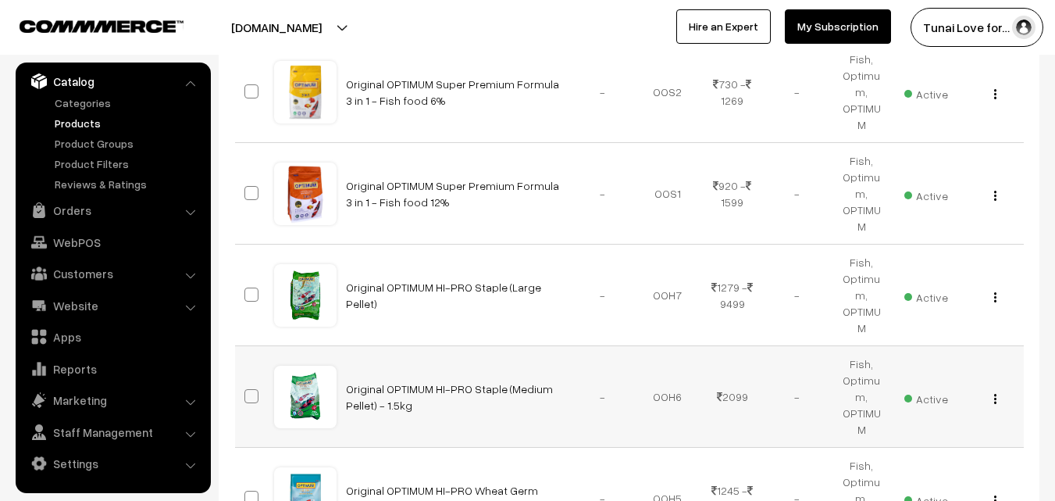
click at [994, 394] on img "button" at bounding box center [995, 399] width 2 height 10
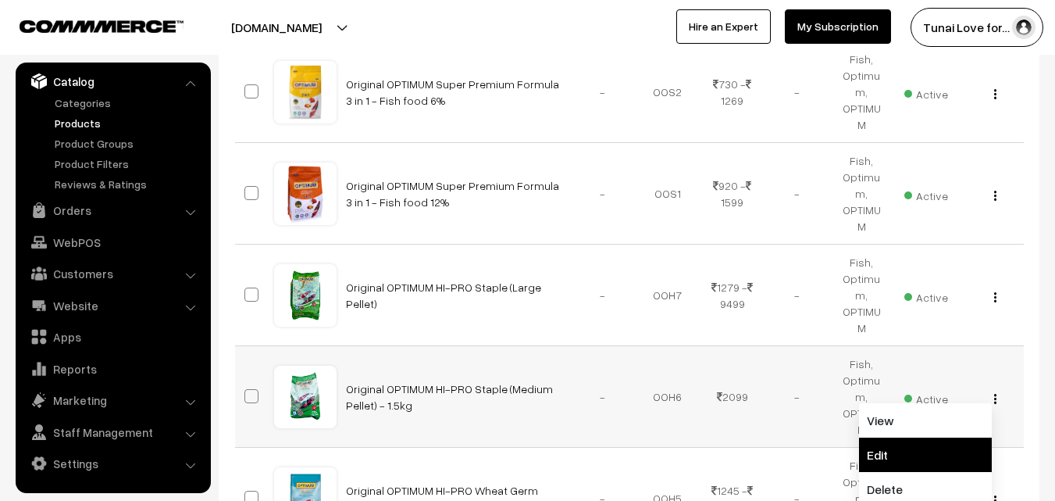
click at [897, 437] on link "Edit" at bounding box center [925, 454] width 133 height 34
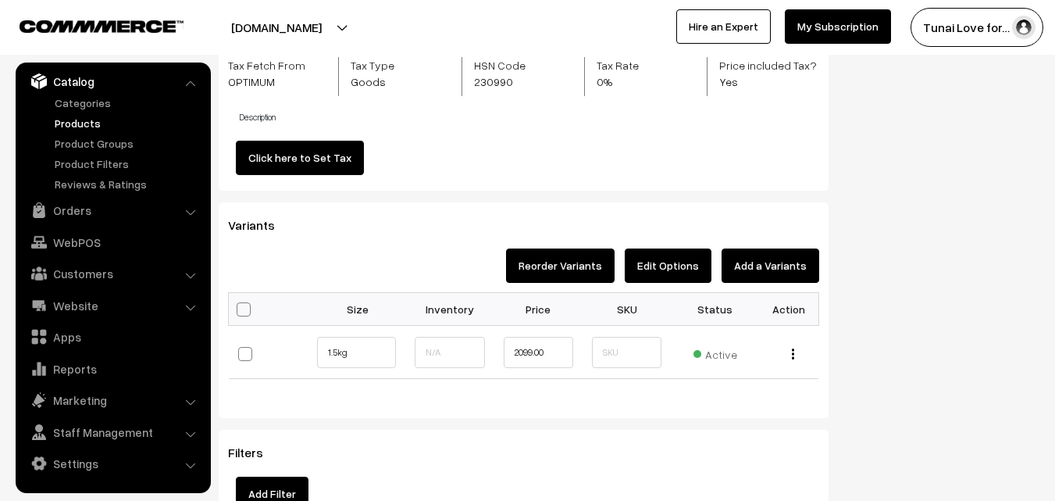
scroll to position [1484, 0]
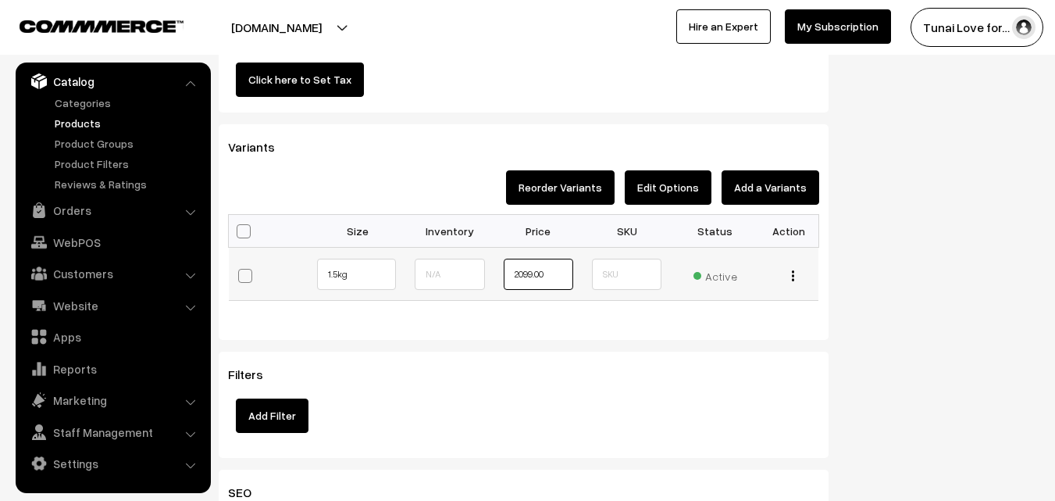
drag, startPoint x: 554, startPoint y: 271, endPoint x: 499, endPoint y: 271, distance: 54.7
click at [499, 271] on td "2099.00" at bounding box center [538, 274] width 88 height 54
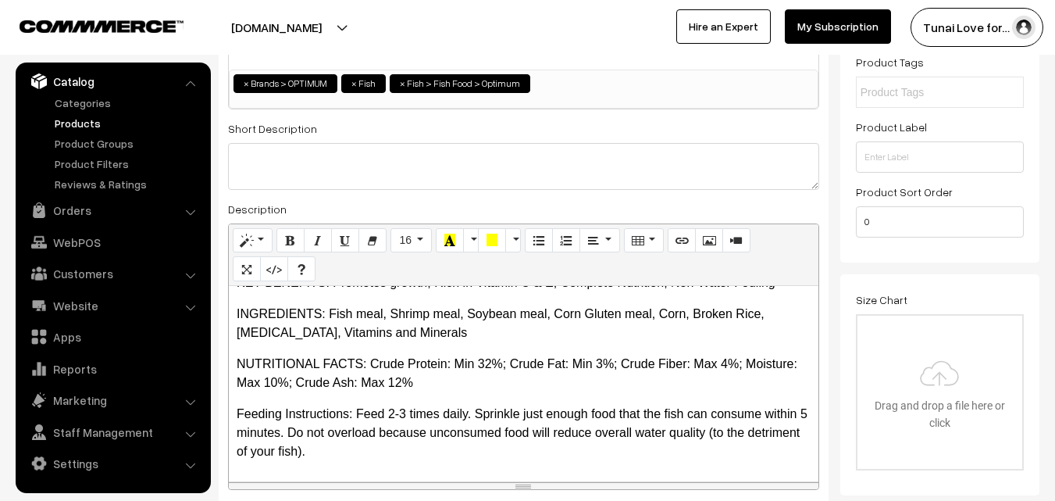
scroll to position [0, 0]
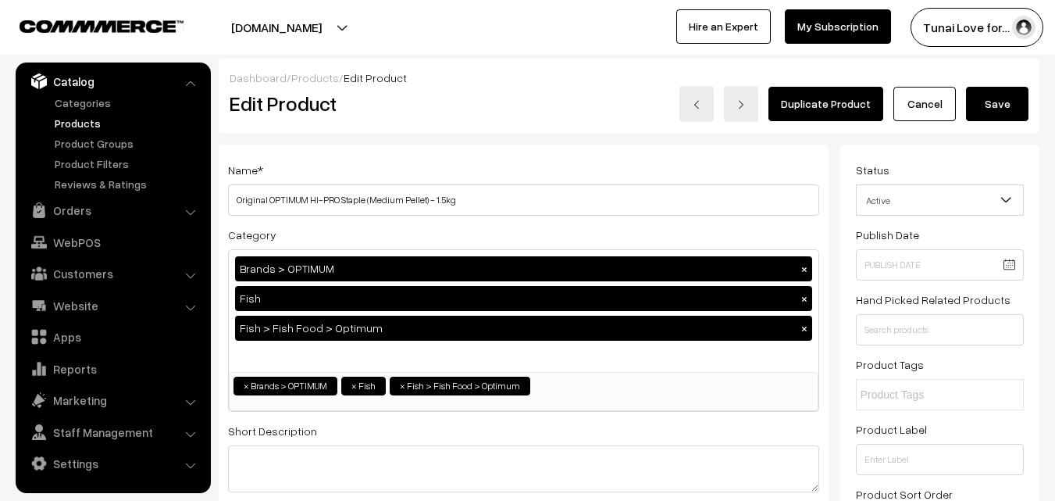
type input "1320"
click at [998, 91] on button "Save" at bounding box center [997, 104] width 62 height 34
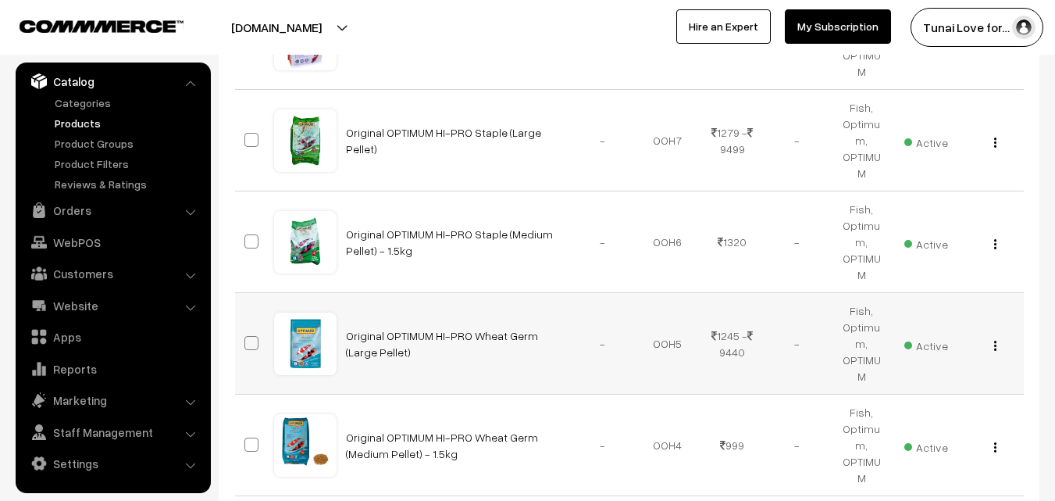
scroll to position [781, 0]
click at [994, 339] on img "button" at bounding box center [995, 344] width 2 height 10
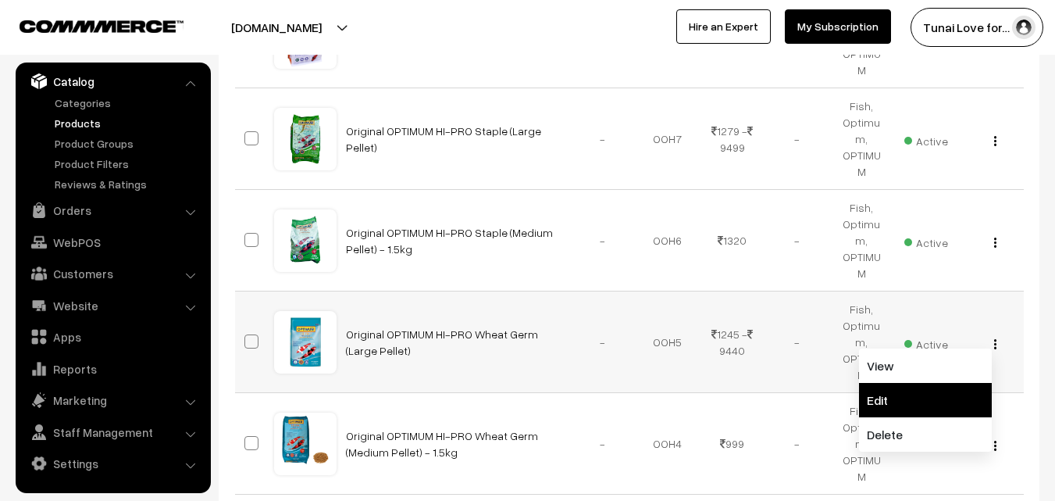
click at [897, 383] on link "Edit" at bounding box center [925, 400] width 133 height 34
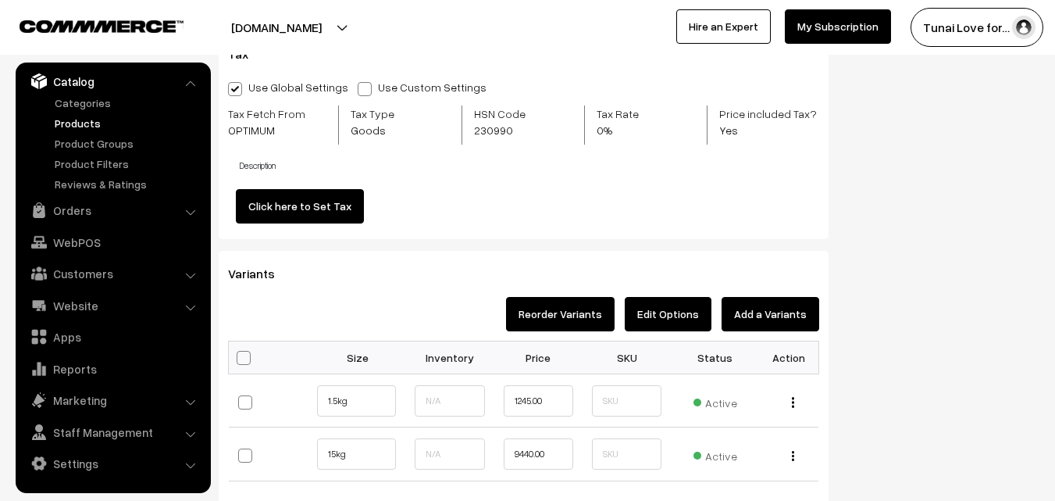
scroll to position [1484, 0]
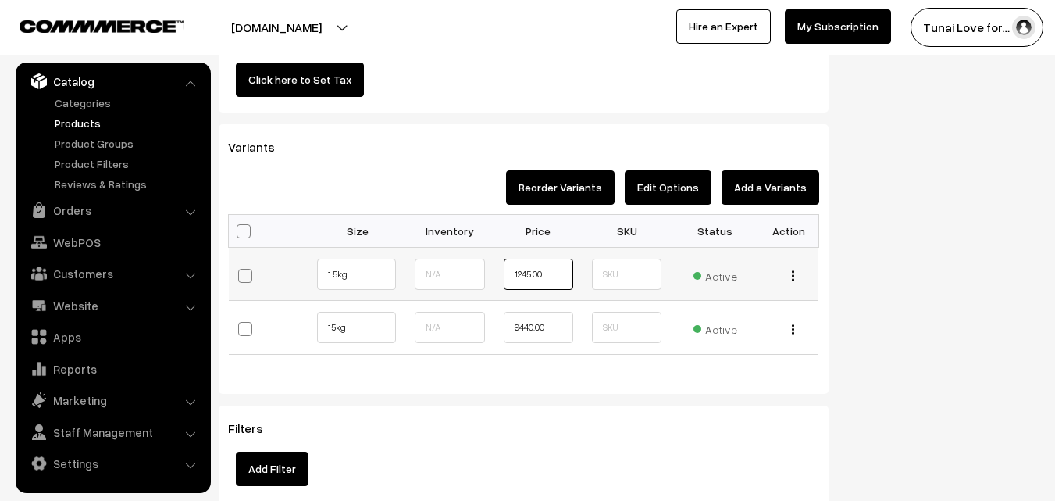
drag, startPoint x: 555, startPoint y: 274, endPoint x: 508, endPoint y: 275, distance: 47.6
click at [508, 275] on input "1245.00" at bounding box center [539, 274] width 70 height 31
type input "1660"
drag, startPoint x: 560, startPoint y: 330, endPoint x: 483, endPoint y: 330, distance: 77.3
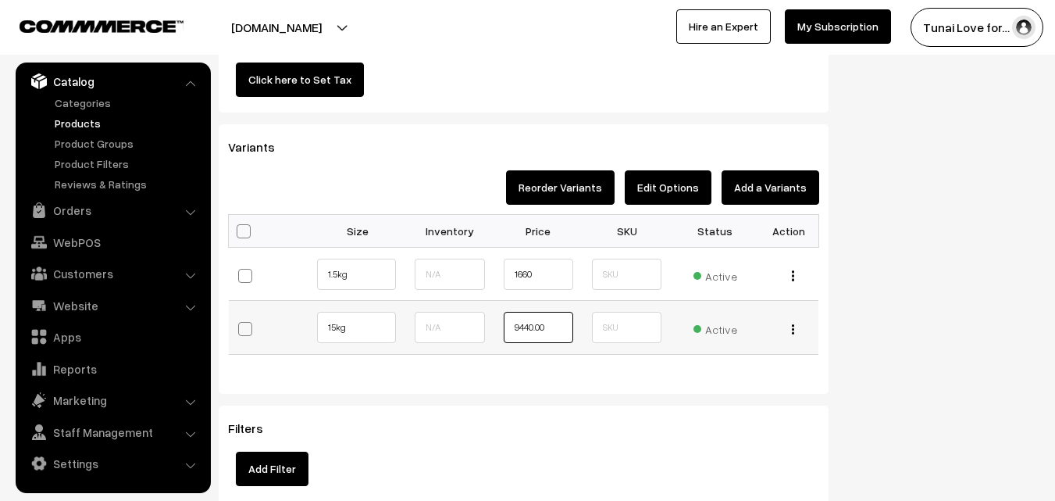
click at [483, 330] on tr "15kg" at bounding box center [524, 328] width 590 height 54
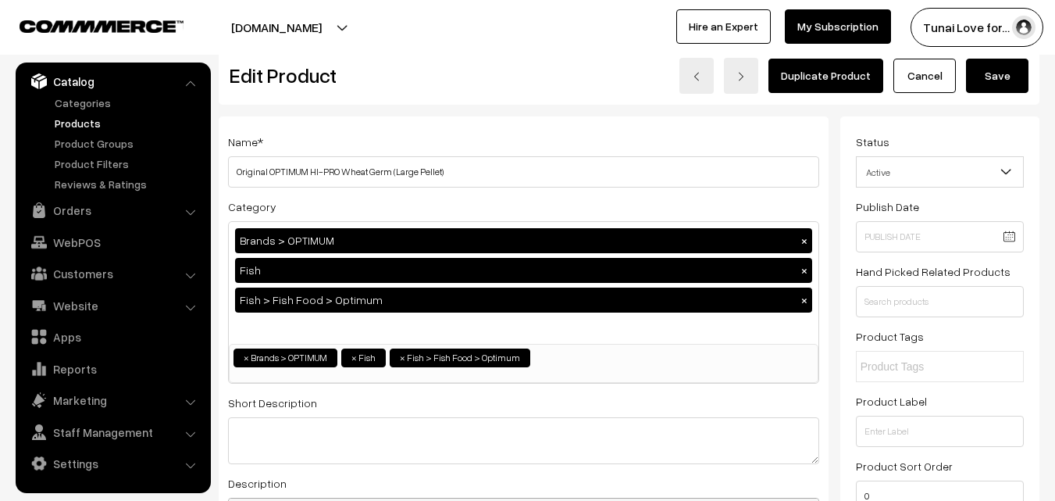
scroll to position [0, 0]
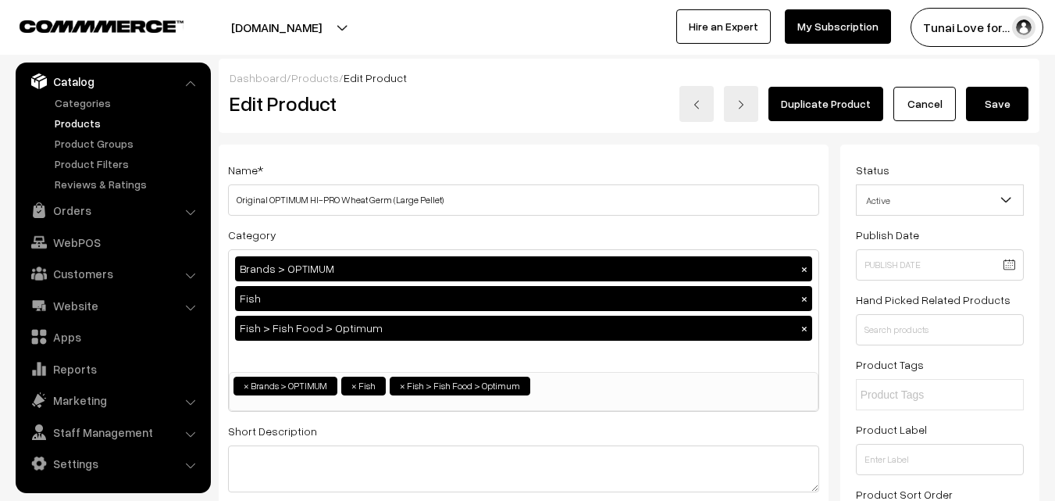
type input "11799"
click at [1016, 100] on button "Save" at bounding box center [997, 104] width 62 height 34
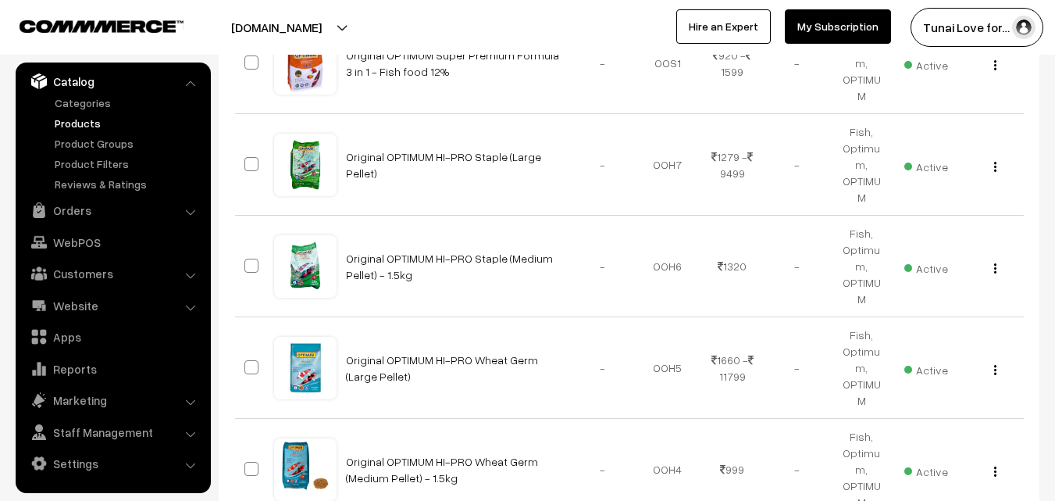
scroll to position [781, 0]
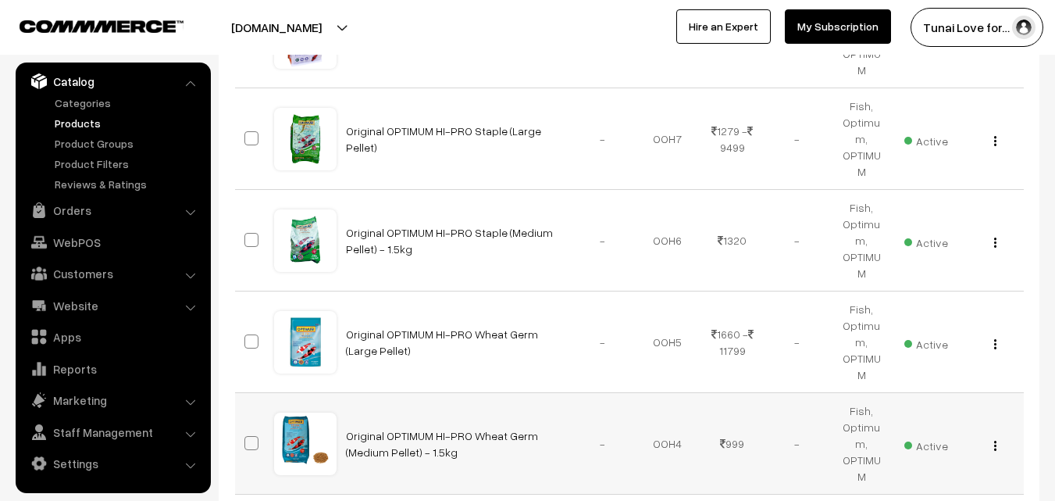
click at [994, 440] on img "button" at bounding box center [995, 445] width 2 height 10
click at [889, 484] on link "Edit" at bounding box center [925, 501] width 133 height 34
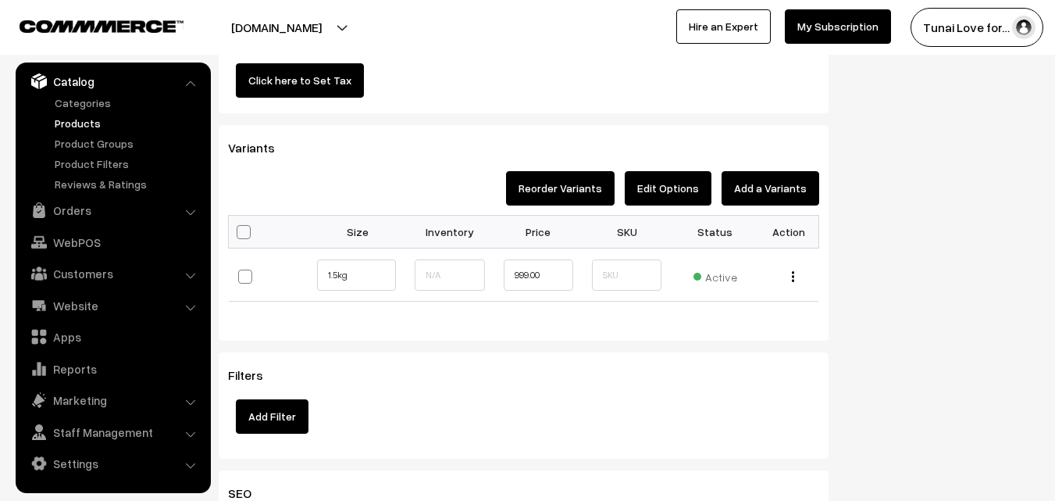
scroll to position [1484, 0]
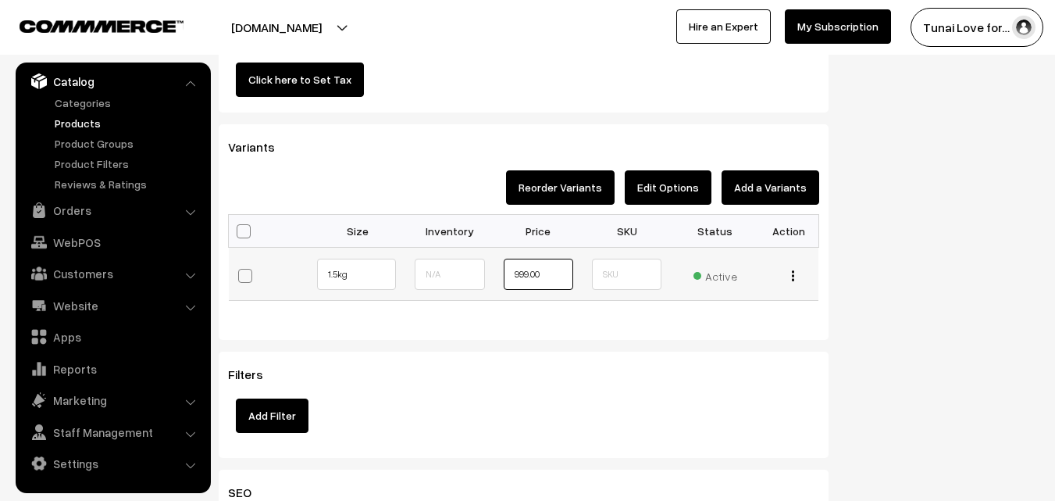
drag, startPoint x: 547, startPoint y: 273, endPoint x: 483, endPoint y: 272, distance: 64.8
click at [483, 272] on tr "1.5kg" at bounding box center [524, 274] width 590 height 54
drag, startPoint x: 522, startPoint y: 278, endPoint x: 565, endPoint y: 277, distance: 43.0
click at [565, 277] on input "1740" at bounding box center [539, 274] width 70 height 31
type input "1729"
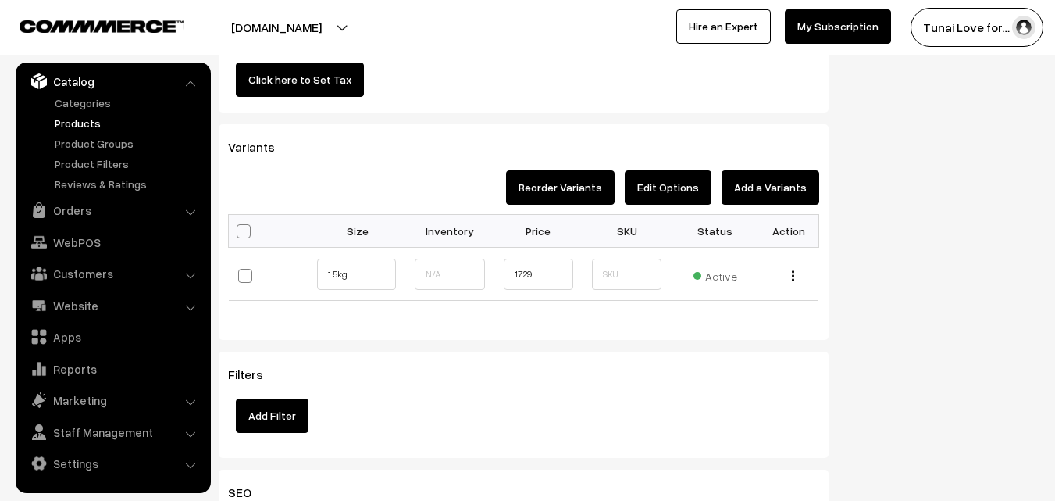
click at [518, 372] on h3 "Filters" at bounding box center [523, 374] width 591 height 15
click at [568, 358] on div "Filters Add Filter" at bounding box center [524, 403] width 610 height 105
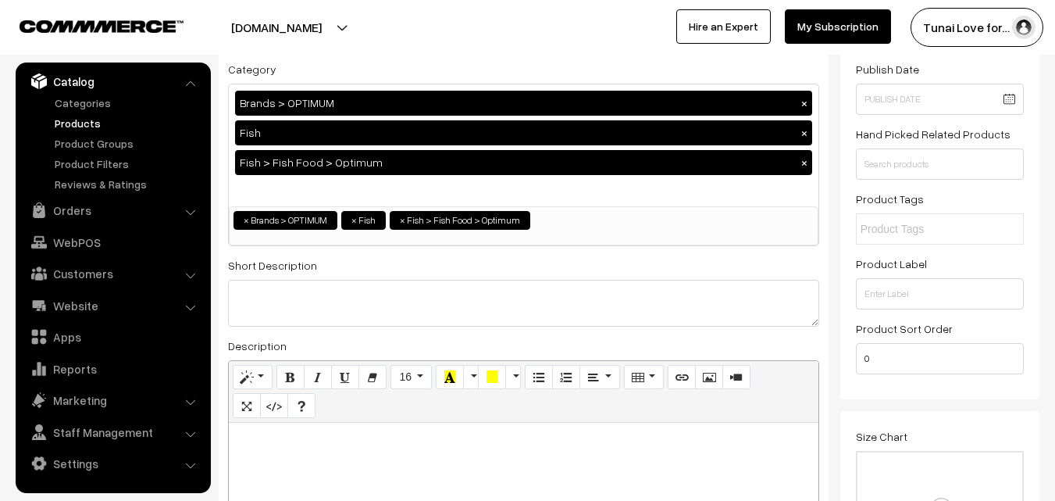
scroll to position [0, 0]
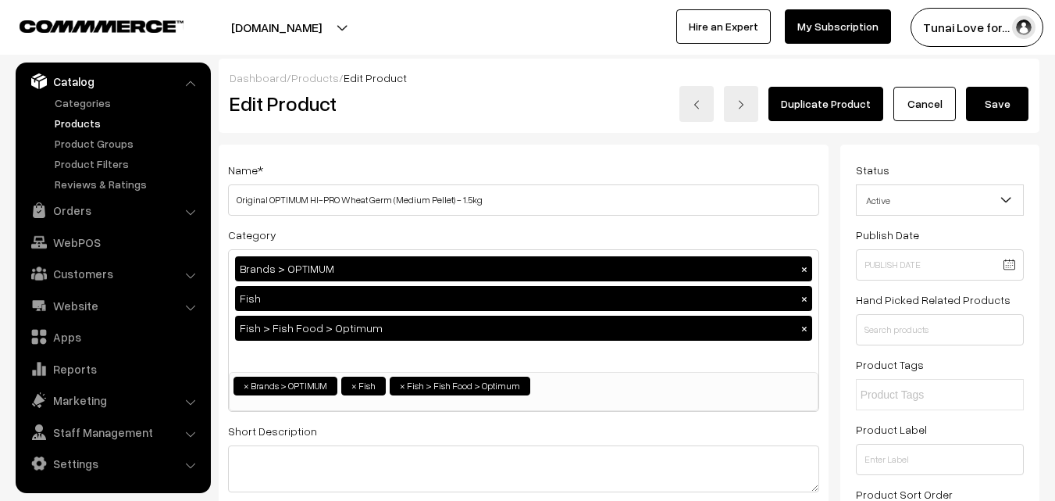
click at [981, 110] on button "Save" at bounding box center [997, 104] width 62 height 34
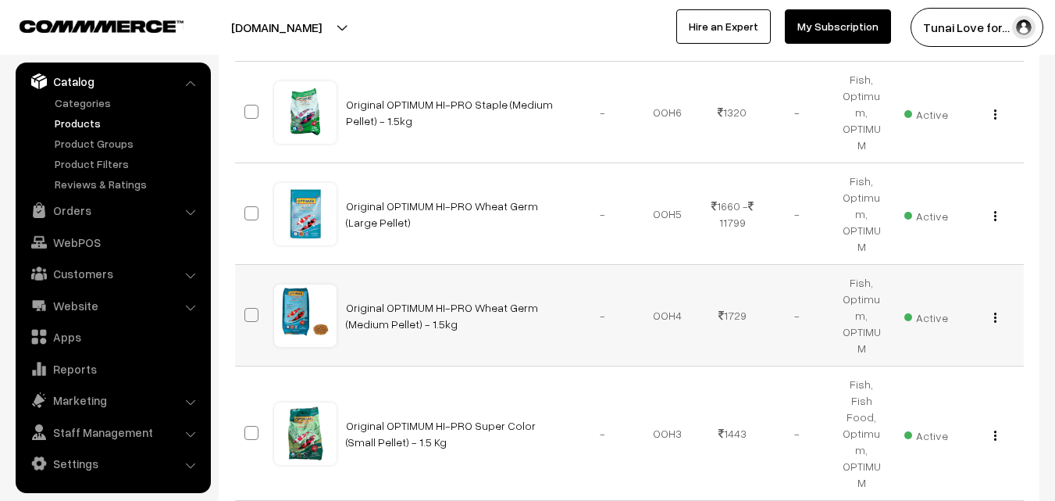
scroll to position [937, 0]
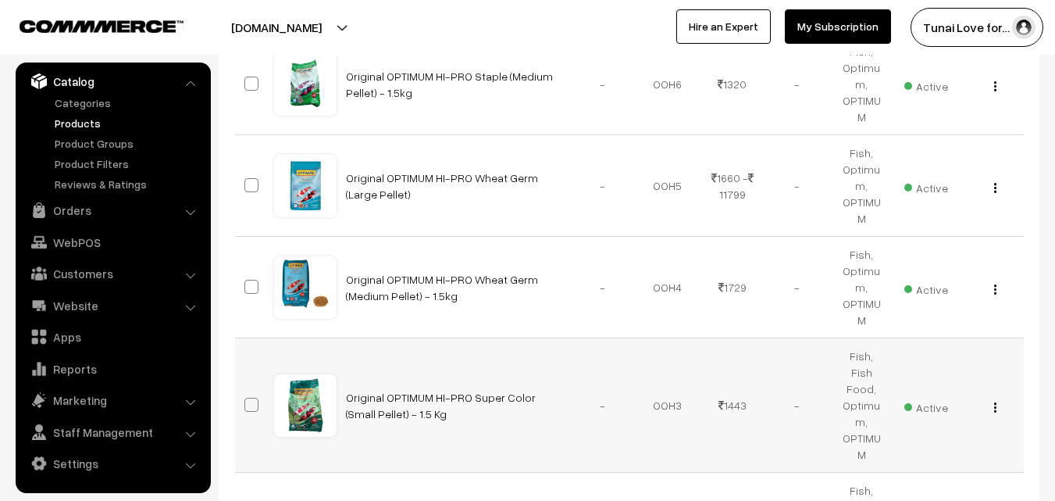
click at [997, 397] on div "View Edit Delete" at bounding box center [991, 405] width 46 height 16
click at [993, 401] on button "button" at bounding box center [995, 407] width 4 height 12
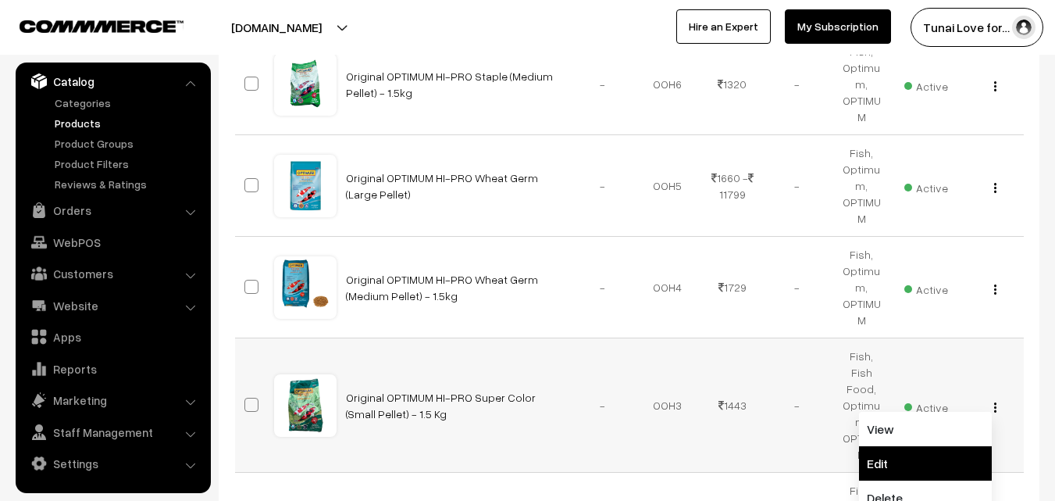
click at [865, 446] on link "Edit" at bounding box center [925, 463] width 133 height 34
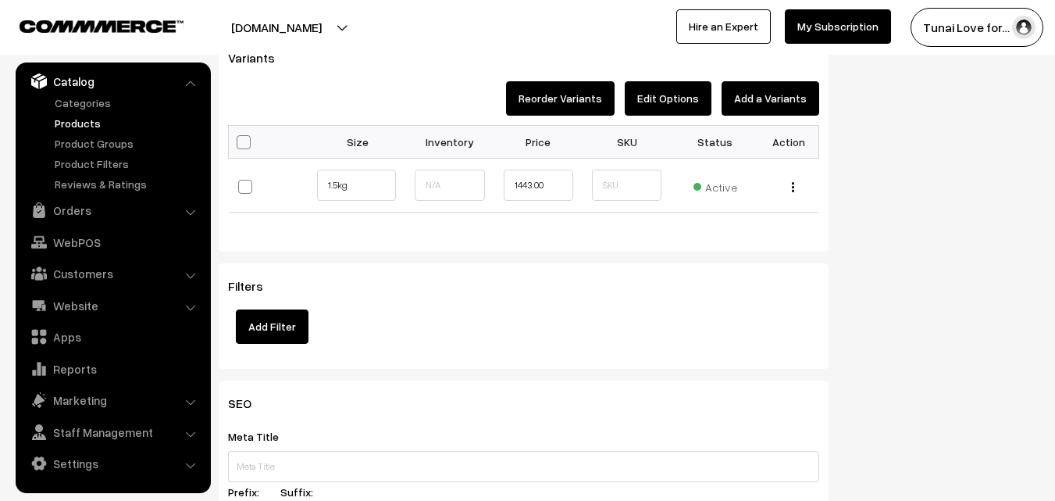
scroll to position [1640, 0]
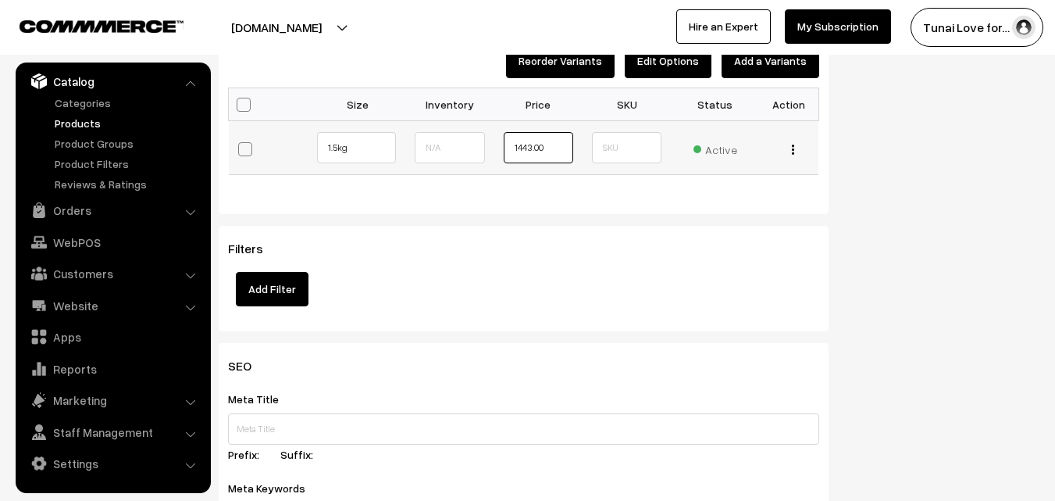
drag, startPoint x: 538, startPoint y: 148, endPoint x: 460, endPoint y: 147, distance: 78.1
click at [460, 147] on tr "1.5kg" at bounding box center [524, 148] width 590 height 54
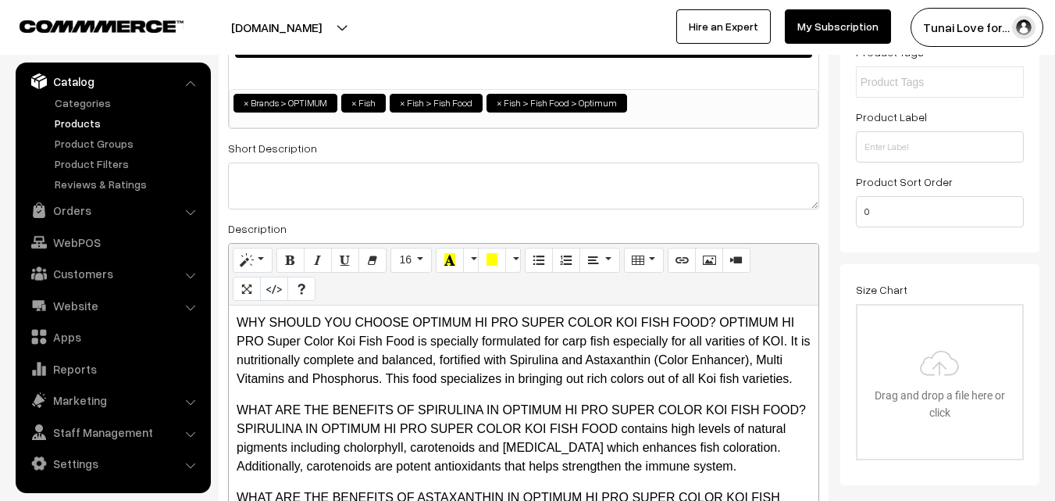
scroll to position [0, 0]
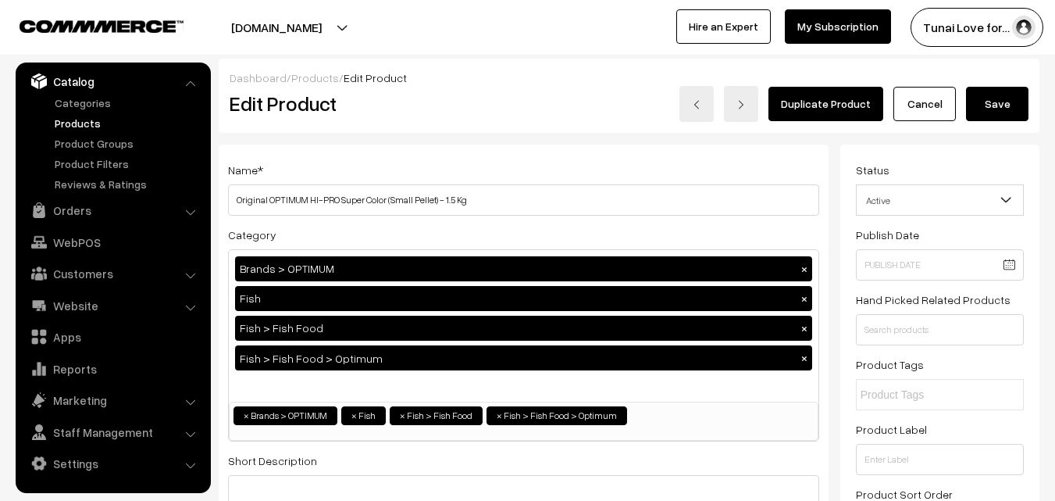
type input "1949"
click at [997, 108] on button "Save" at bounding box center [997, 104] width 62 height 34
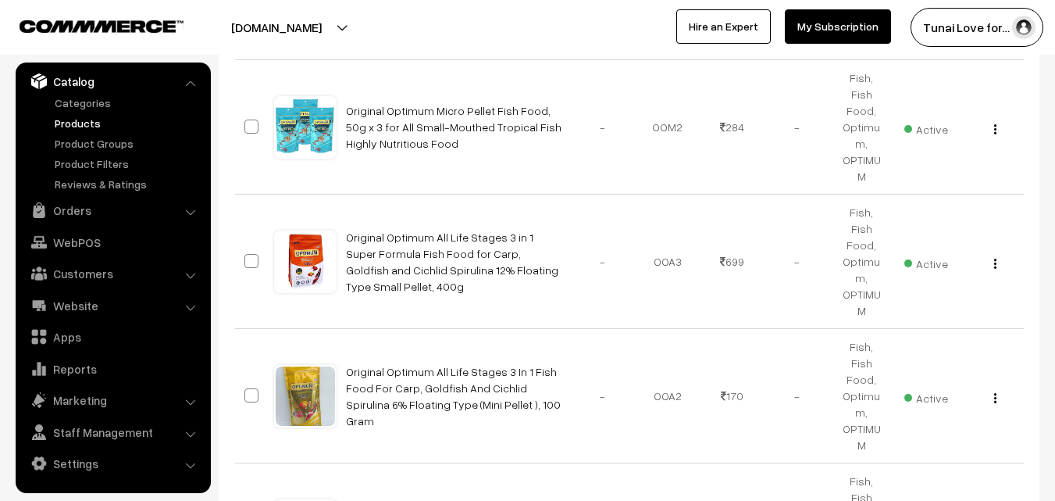
scroll to position [1886, 0]
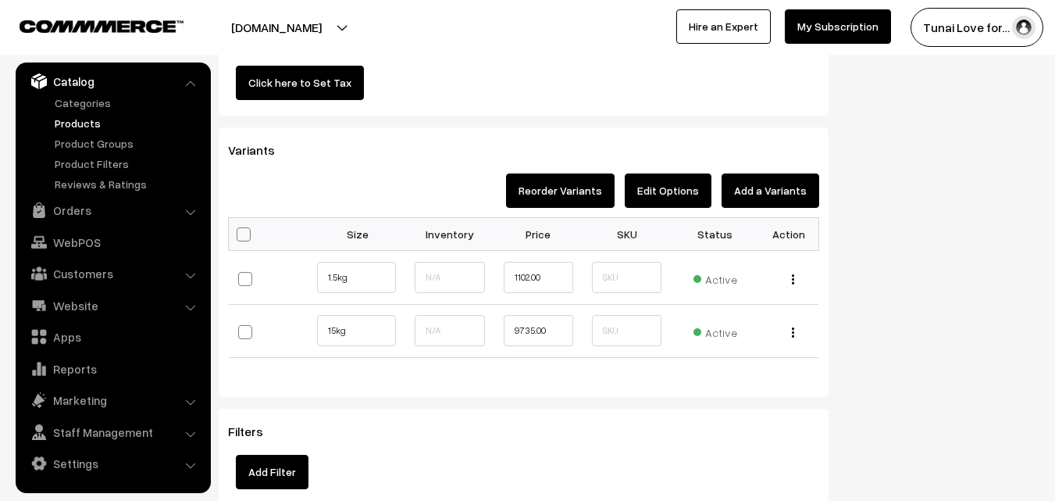
scroll to position [1562, 0]
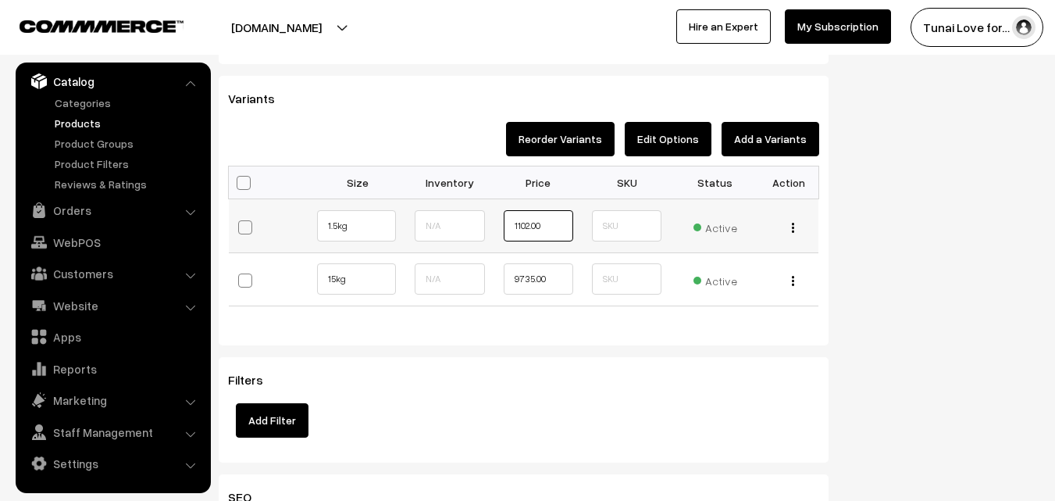
drag, startPoint x: 561, startPoint y: 221, endPoint x: 495, endPoint y: 219, distance: 65.6
click at [495, 219] on td "1102.00" at bounding box center [538, 226] width 88 height 54
click at [518, 227] on input "19" at bounding box center [539, 225] width 70 height 31
drag, startPoint x: 518, startPoint y: 227, endPoint x: 540, endPoint y: 227, distance: 21.9
click at [540, 227] on input "19" at bounding box center [539, 225] width 70 height 31
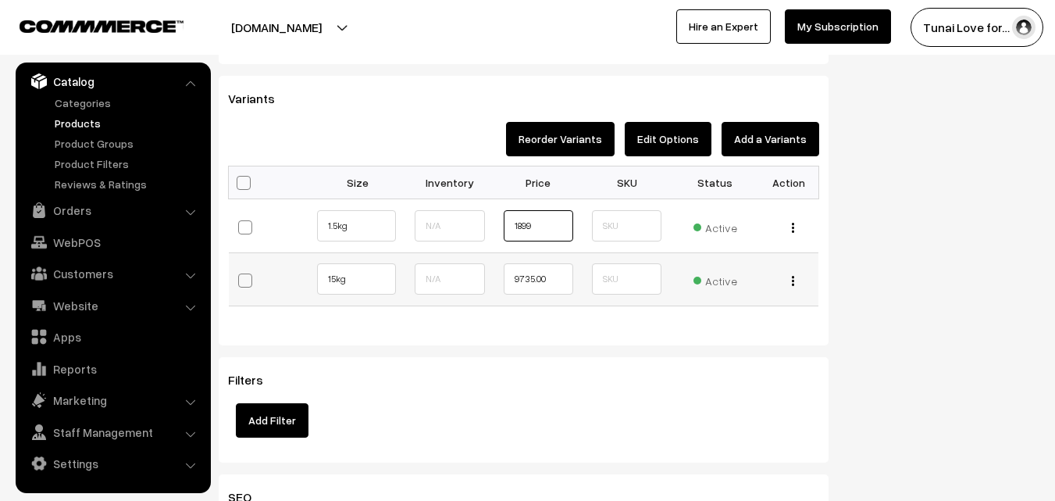
type input "1899"
click at [557, 279] on input "9735.00" at bounding box center [539, 278] width 70 height 31
drag, startPoint x: 562, startPoint y: 278, endPoint x: 512, endPoint y: 277, distance: 50.0
click at [512, 277] on input "9735.00" at bounding box center [539, 278] width 70 height 31
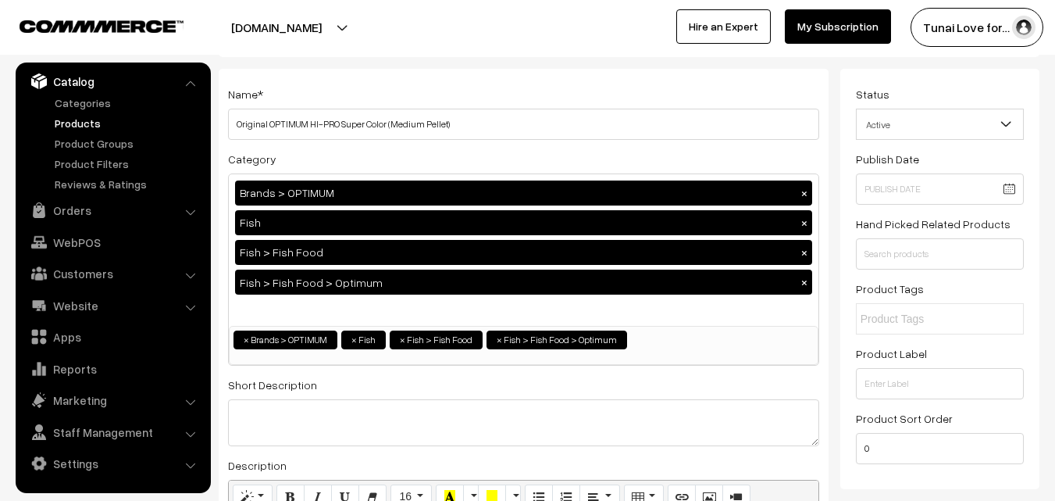
scroll to position [0, 0]
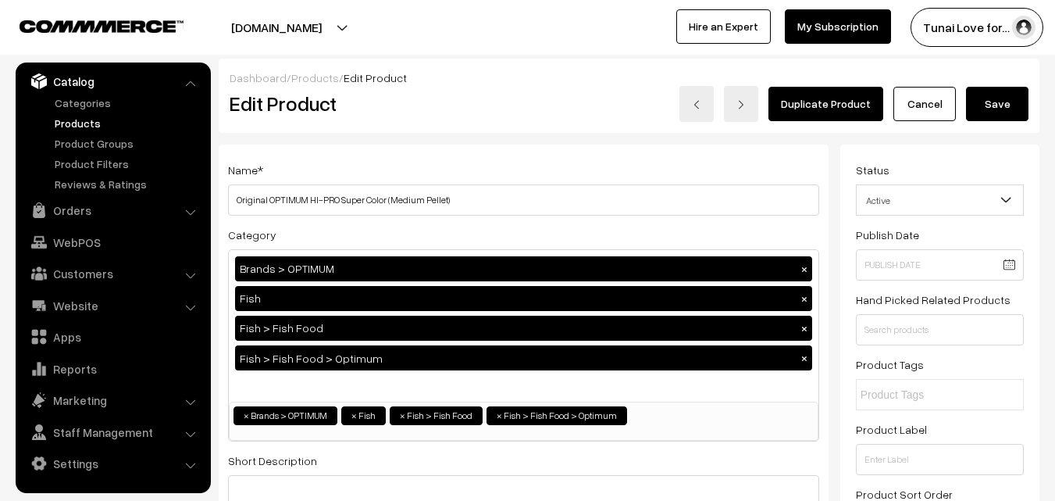
type input "12899"
click at [1014, 104] on button "Save" at bounding box center [997, 104] width 62 height 34
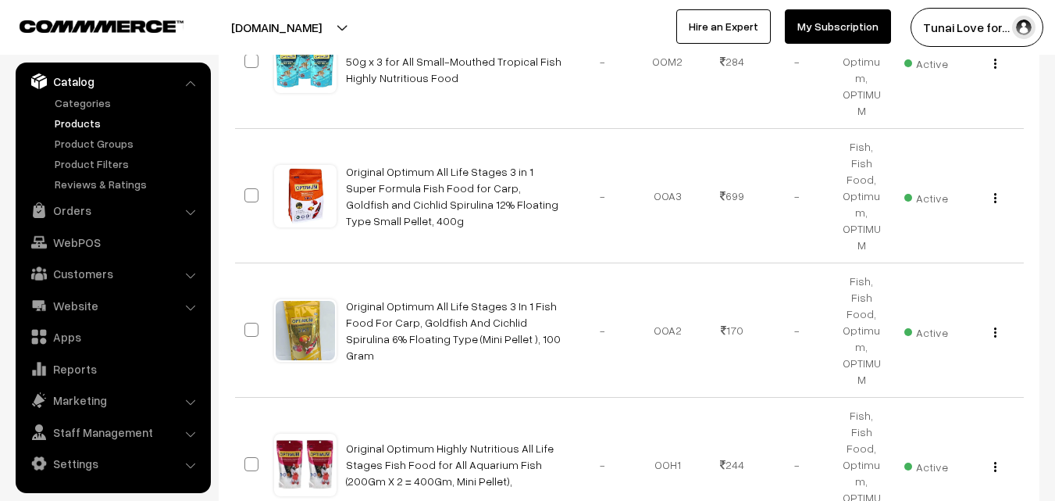
scroll to position [1874, 0]
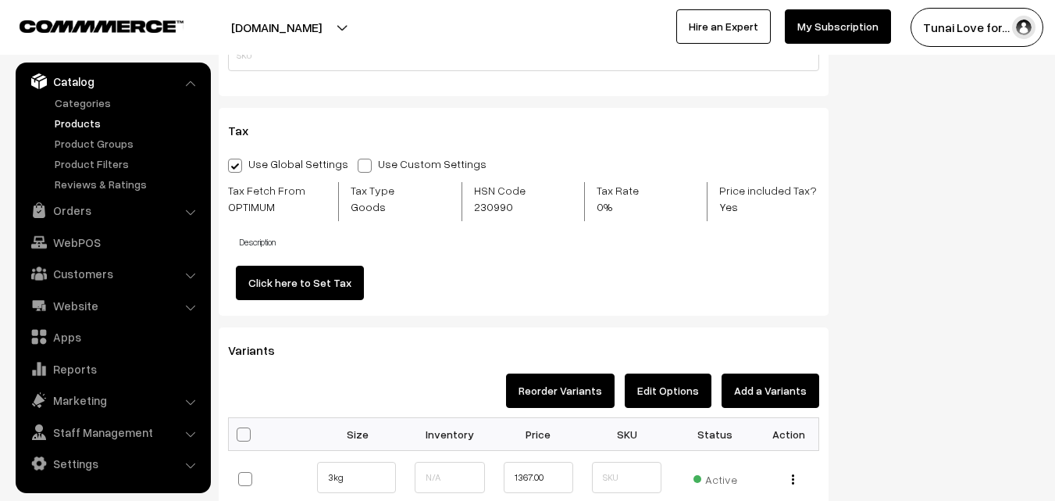
scroll to position [1484, 0]
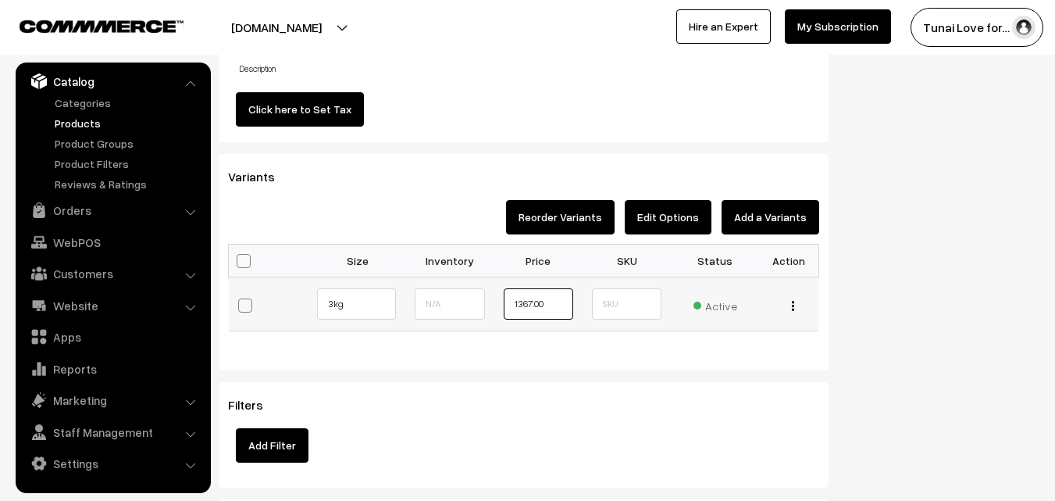
drag, startPoint x: 558, startPoint y: 300, endPoint x: 519, endPoint y: 299, distance: 39.1
click at [519, 299] on input "1367.00" at bounding box center [539, 303] width 70 height 31
click at [557, 298] on input "1367.00" at bounding box center [539, 303] width 70 height 31
drag, startPoint x: 556, startPoint y: 299, endPoint x: 501, endPoint y: 301, distance: 55.5
click at [501, 301] on td "1367.00" at bounding box center [538, 304] width 88 height 54
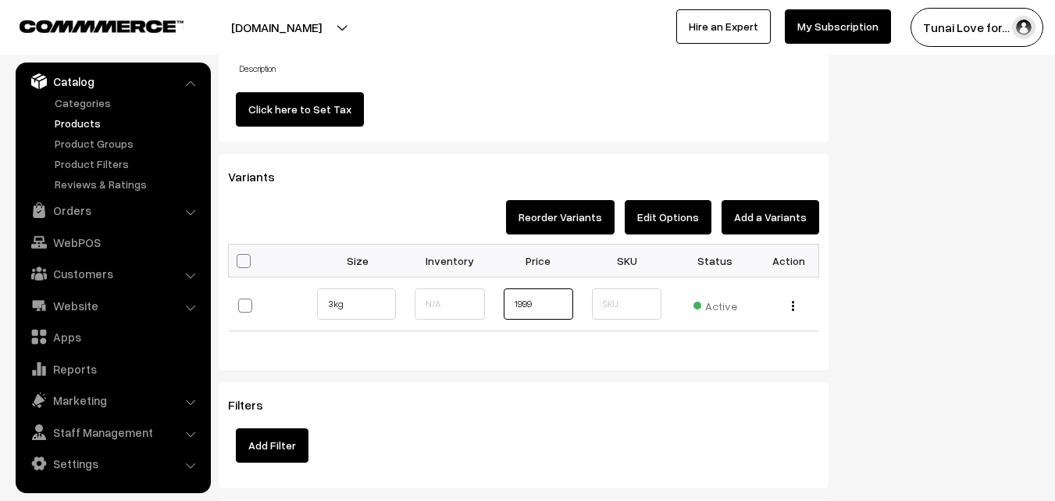
type input "1999"
click at [550, 388] on div "Filters Add Filter" at bounding box center [524, 434] width 610 height 105
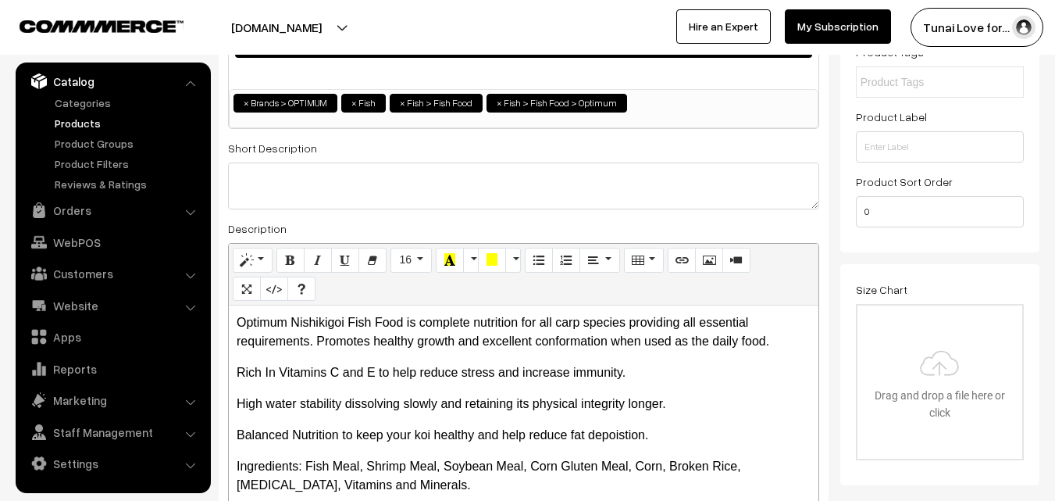
scroll to position [0, 0]
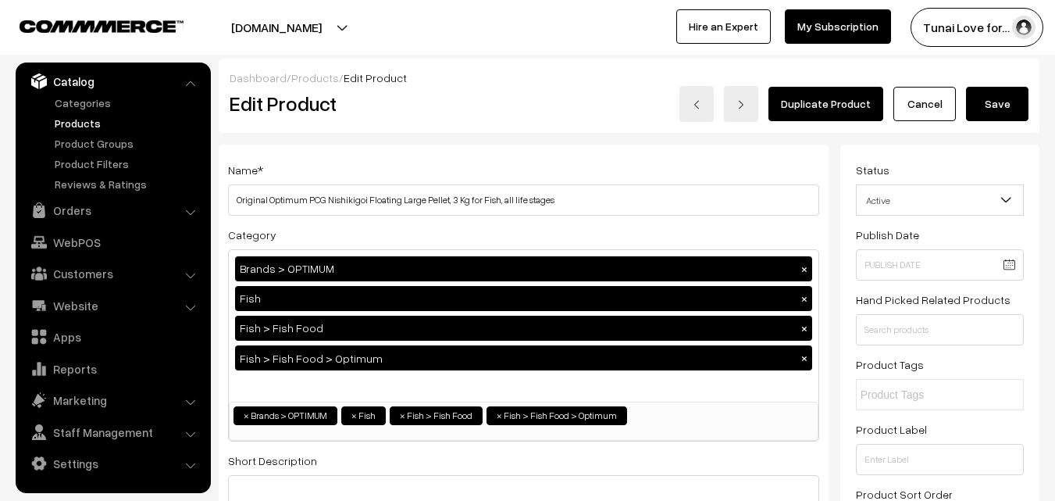
click at [1002, 102] on button "Save" at bounding box center [997, 104] width 62 height 34
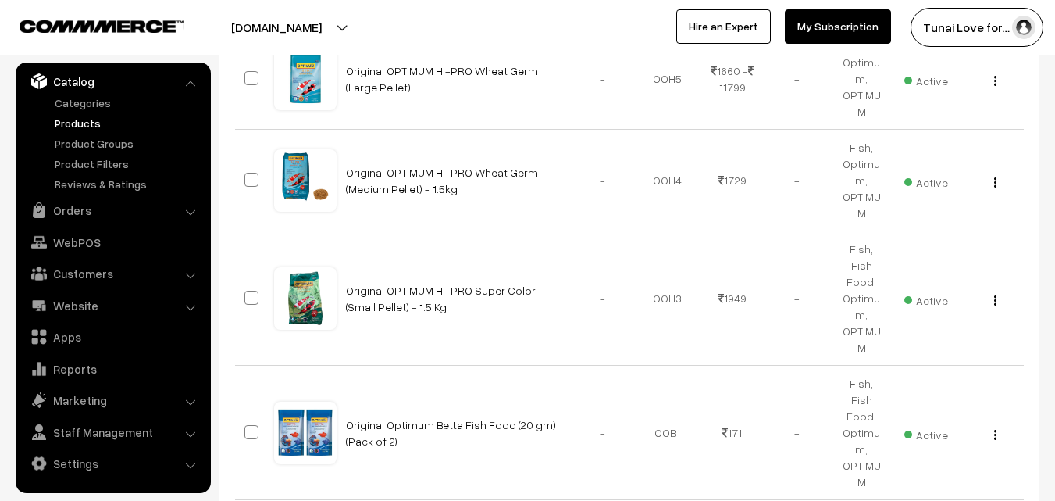
scroll to position [949, 0]
